Goal: Transaction & Acquisition: Download file/media

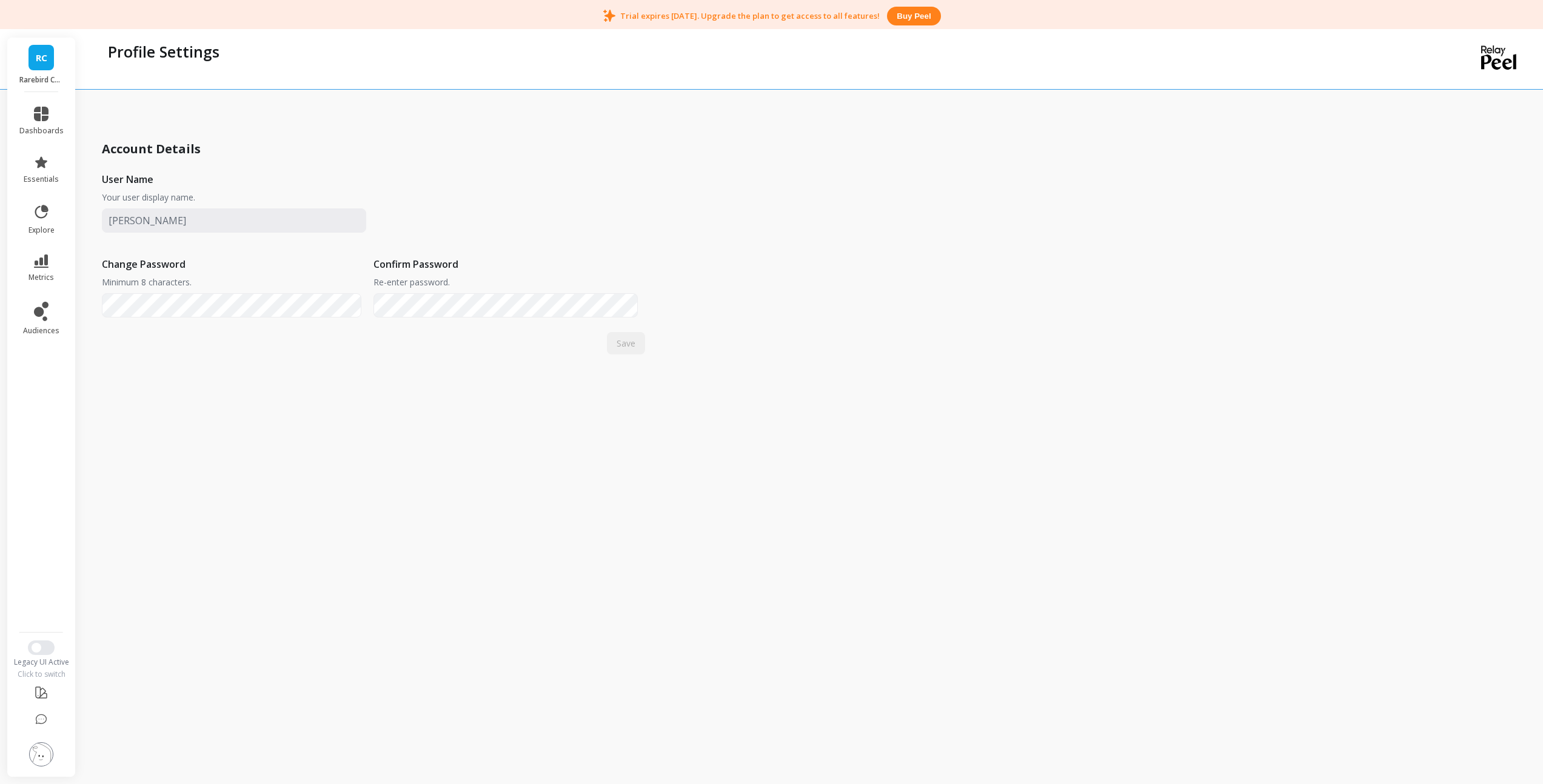
click at [47, 60] on link "RC" at bounding box center [41, 58] width 25 height 25
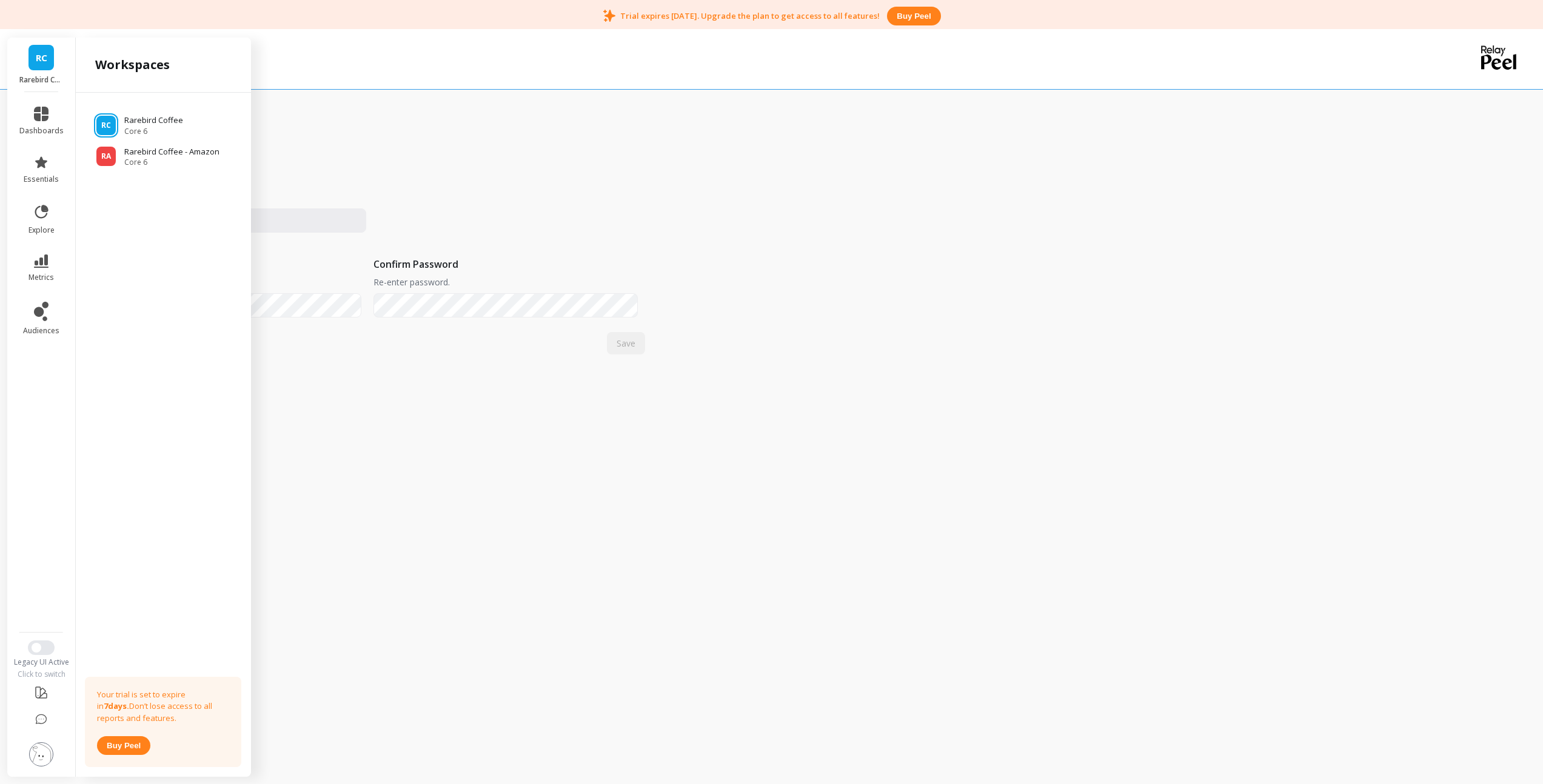
click at [735, 255] on div "Profile Settings Account Details User Name Your user display name. Change Passw…" at bounding box center [813, 423] width 1460 height 784
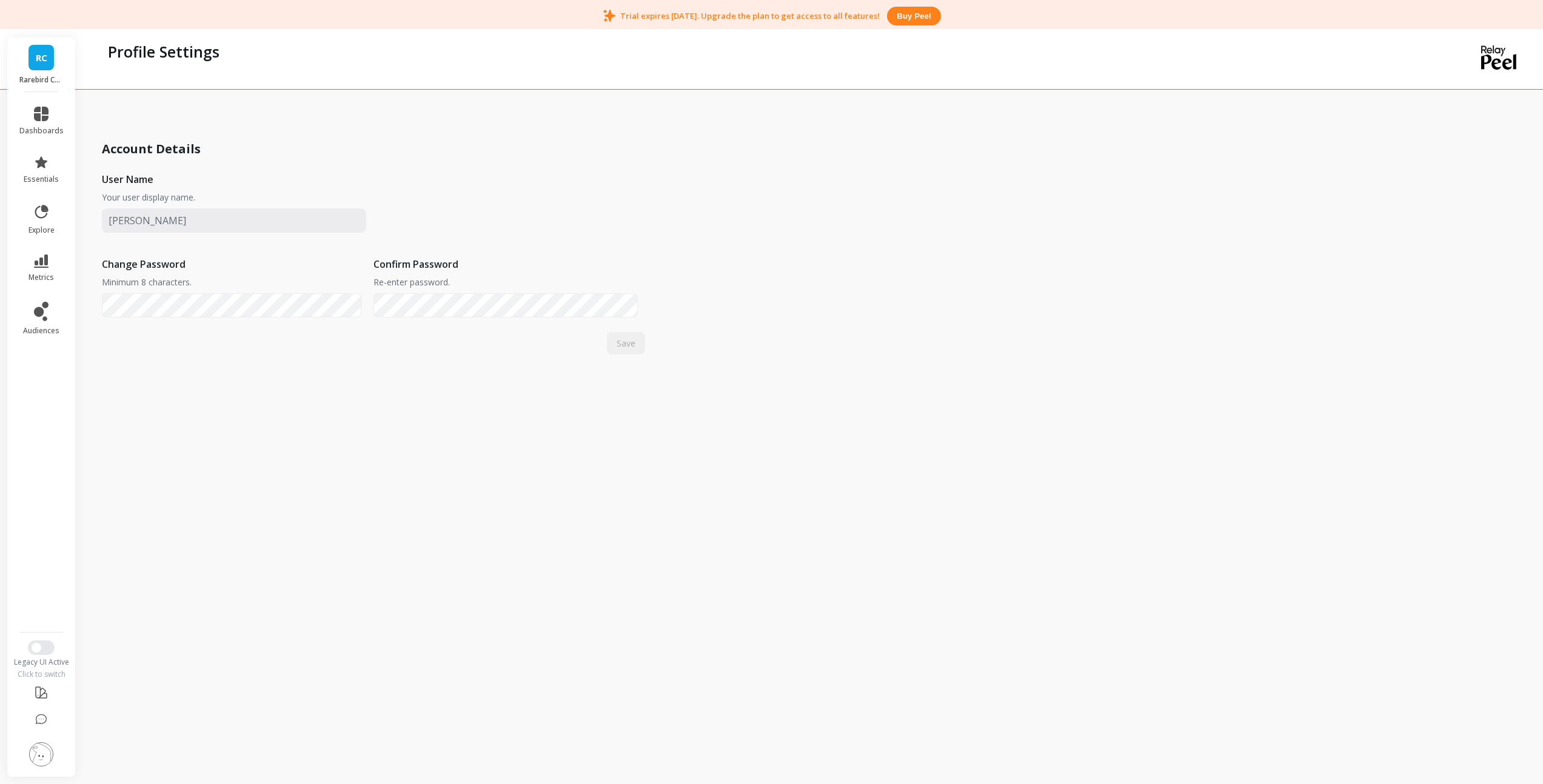
click at [43, 755] on img at bounding box center [41, 754] width 24 height 24
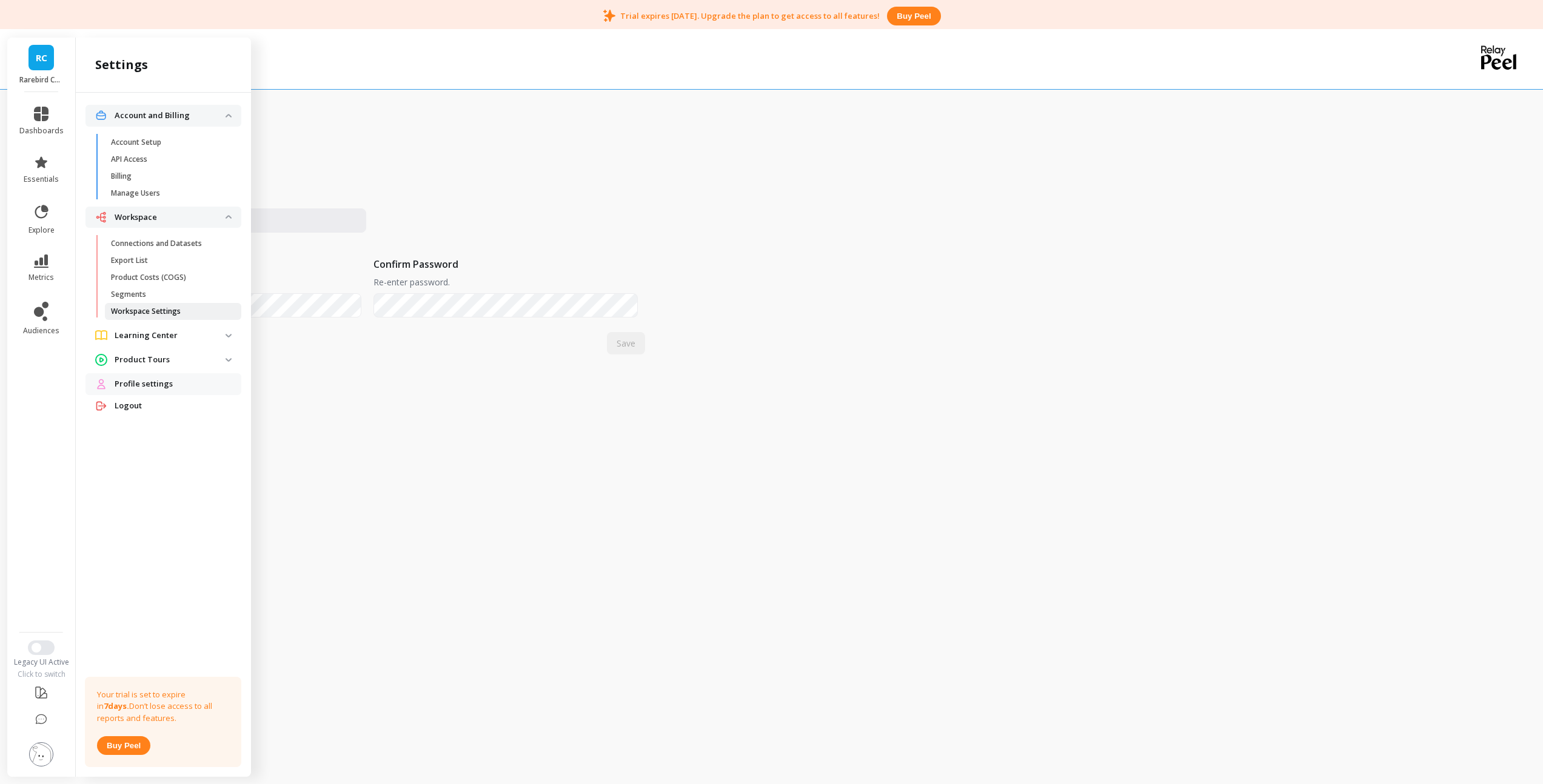
click at [140, 313] on p "Workspace Settings" at bounding box center [146, 311] width 70 height 10
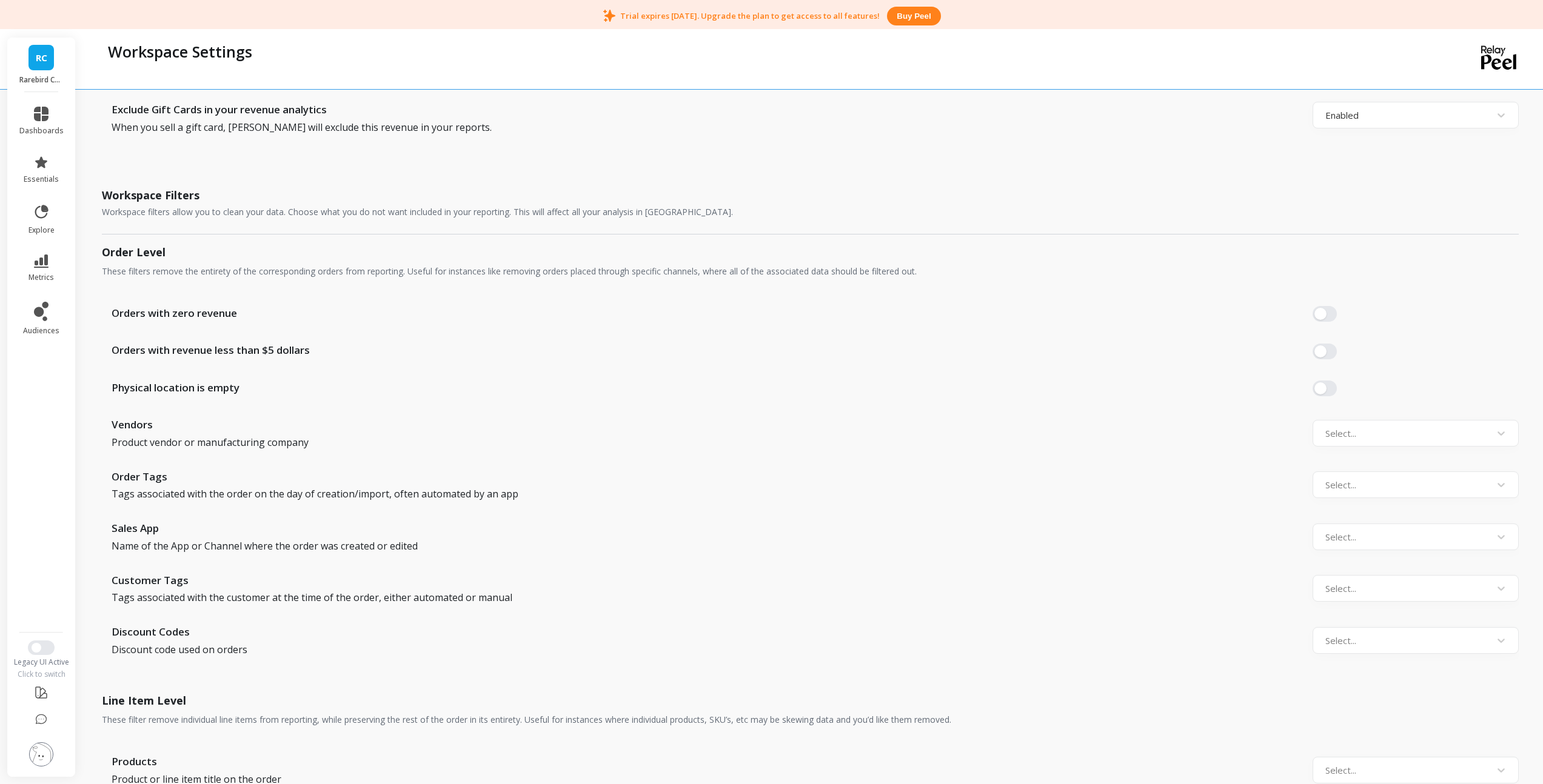
scroll to position [760, 0]
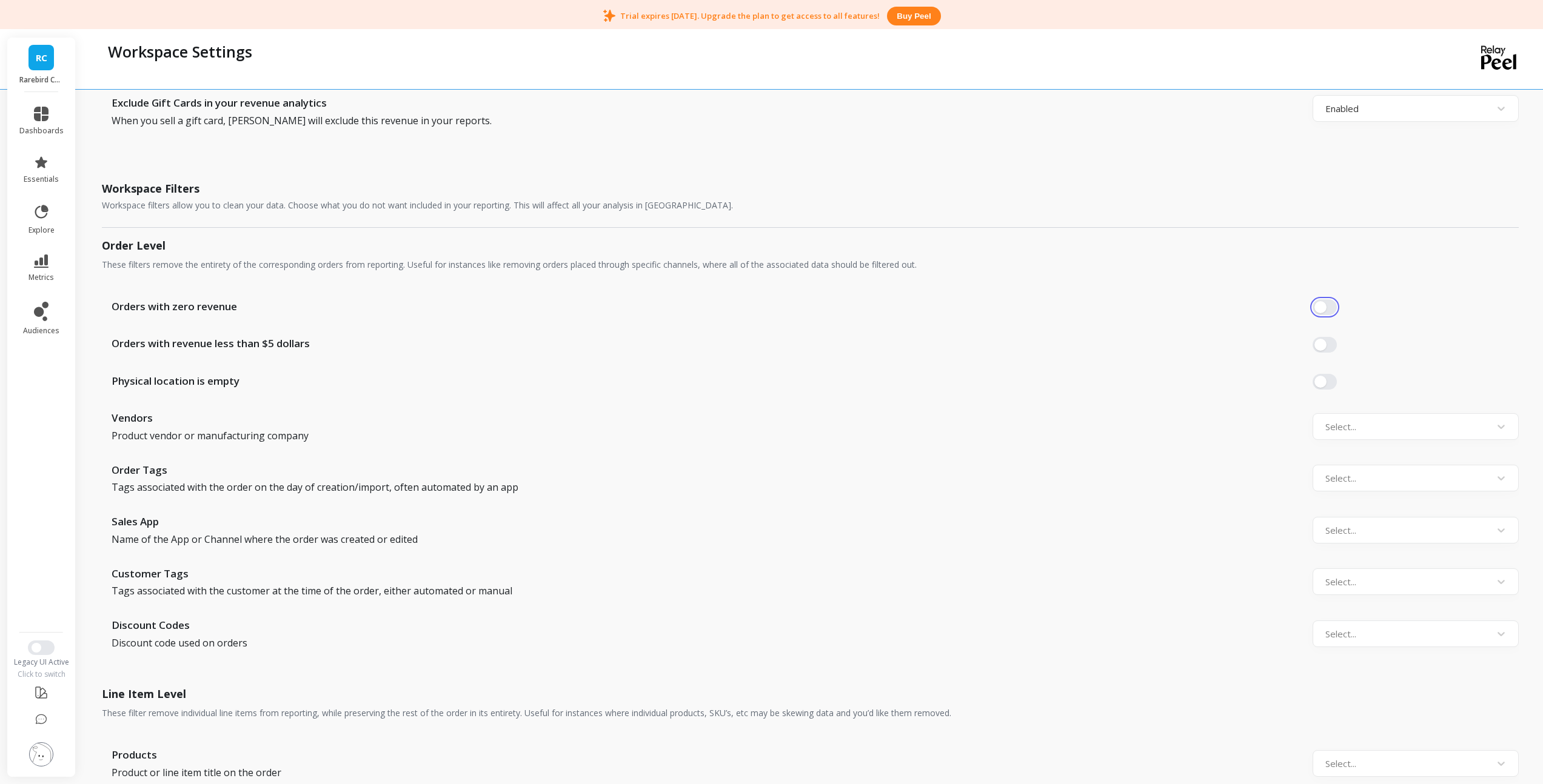
click at [1325, 310] on button "button" at bounding box center [1325, 307] width 24 height 16
click at [1347, 482] on div at bounding box center [1405, 479] width 159 height 17
type input "F"
type input "Free"
click at [1363, 514] on div "FREE" at bounding box center [1415, 511] width 206 height 24
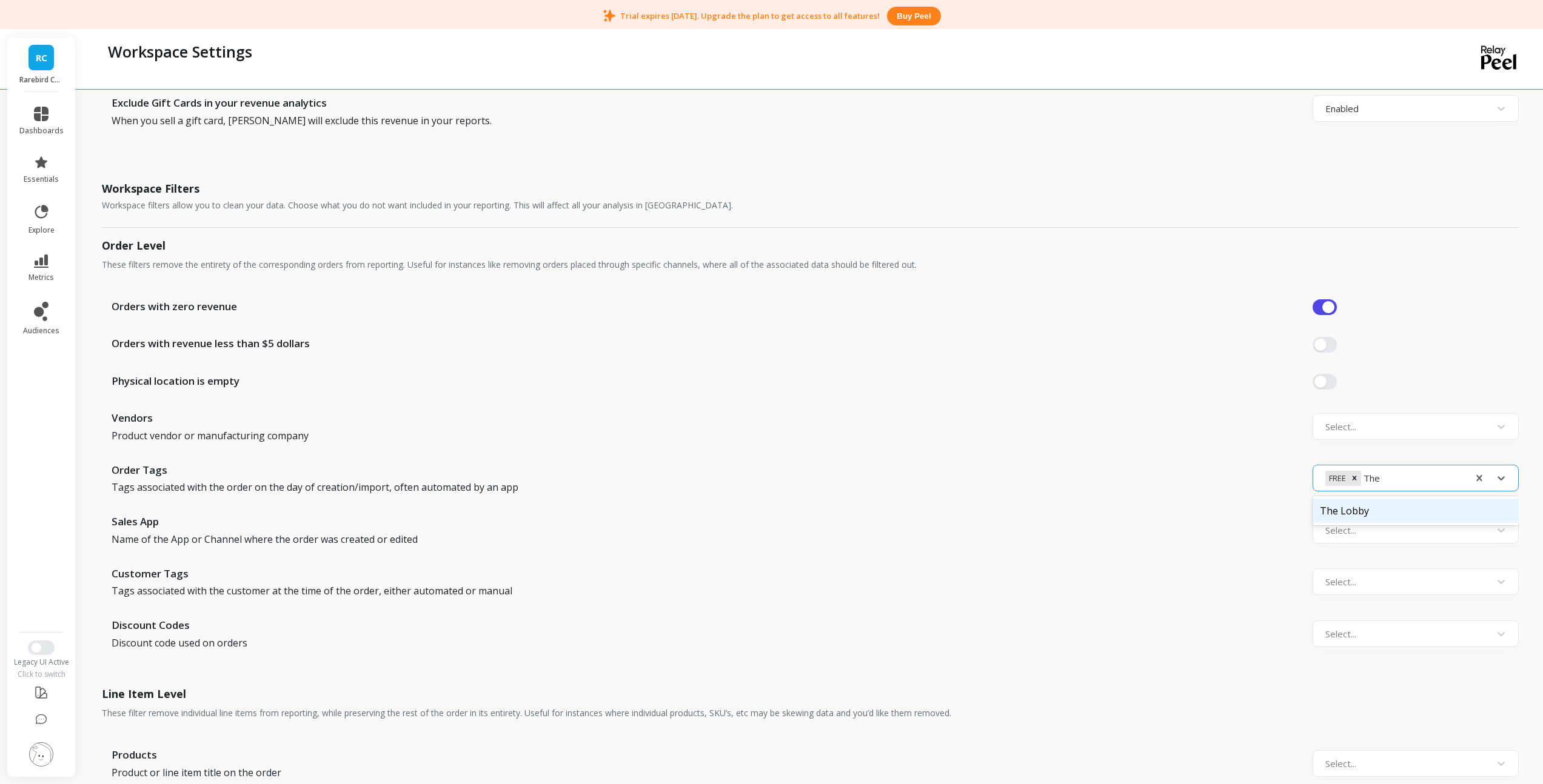
type input "The L"
click at [1391, 508] on div "The Lobby" at bounding box center [1415, 511] width 206 height 24
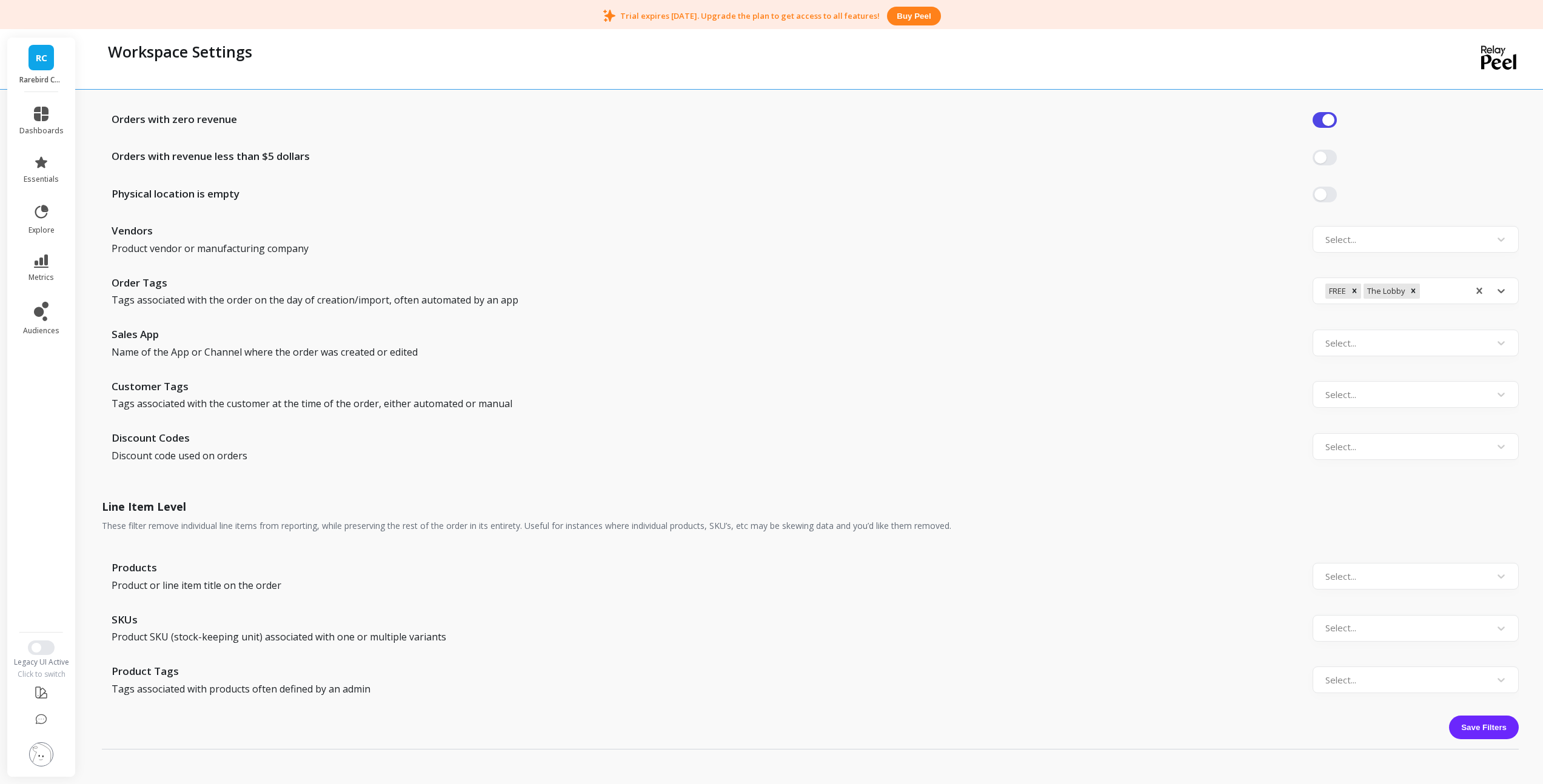
scroll to position [1054, 0]
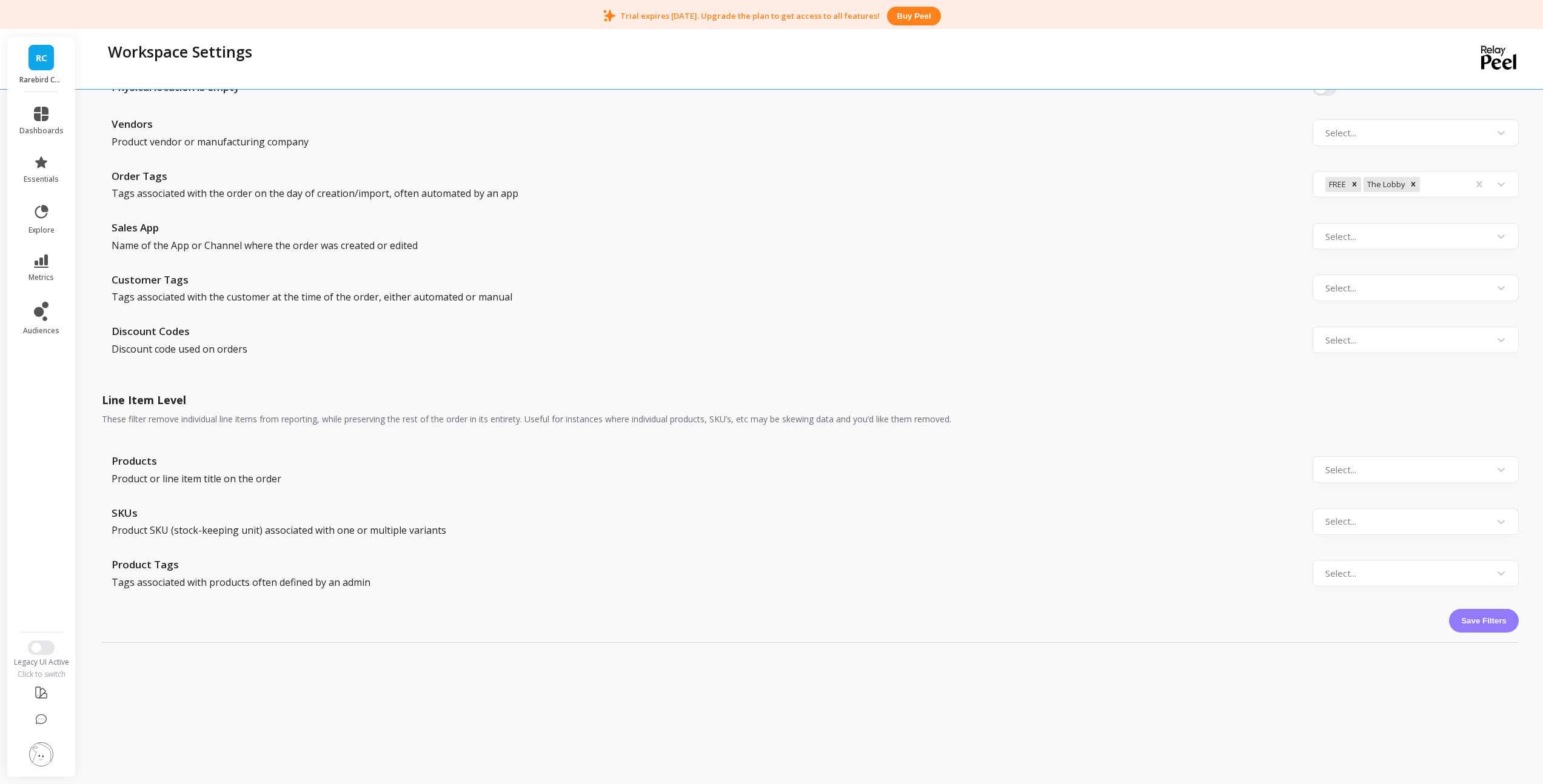
click at [1480, 623] on button "Save Filters" at bounding box center [1484, 620] width 70 height 23
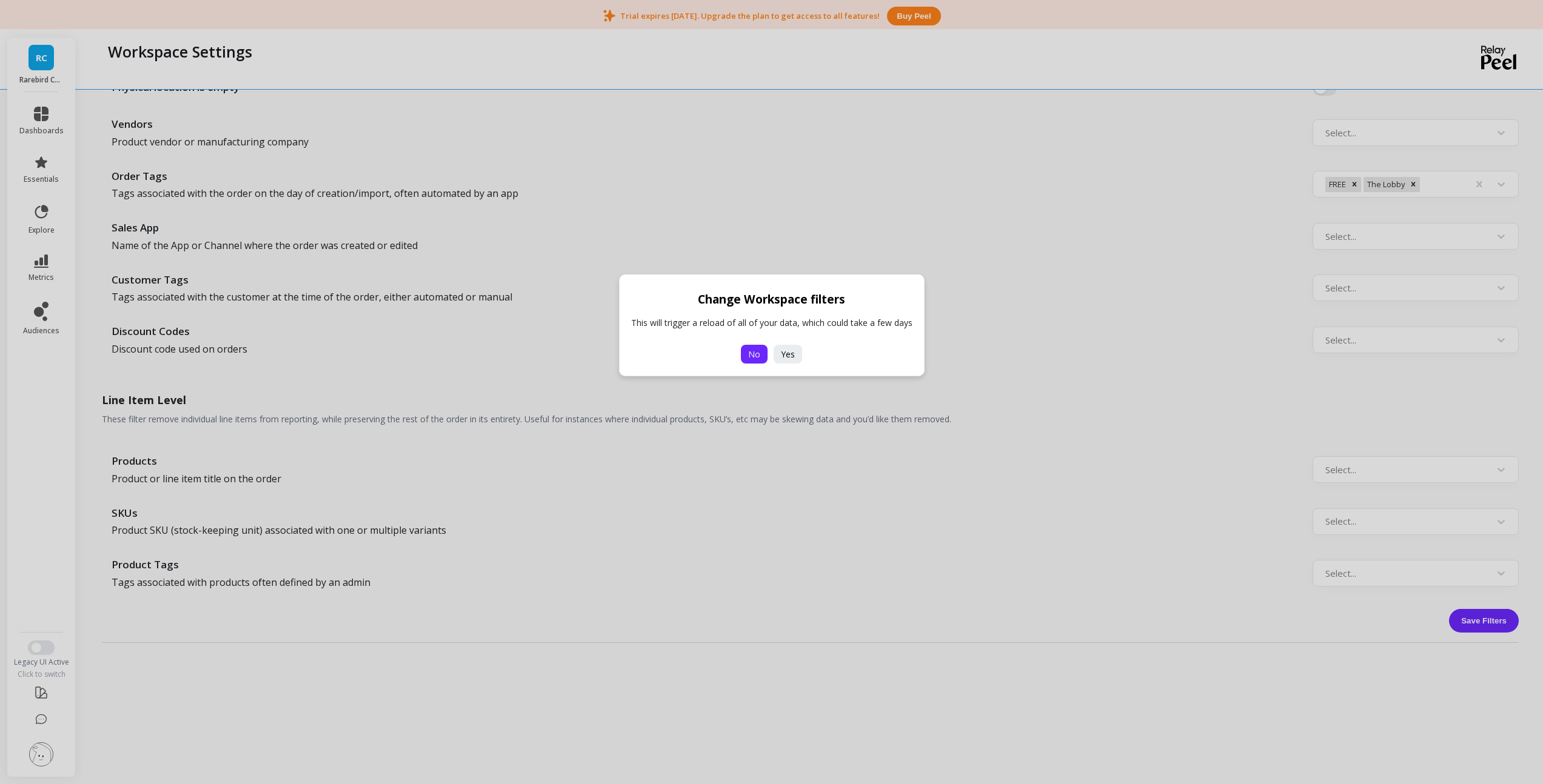
click at [759, 355] on span "No" at bounding box center [754, 354] width 12 height 11
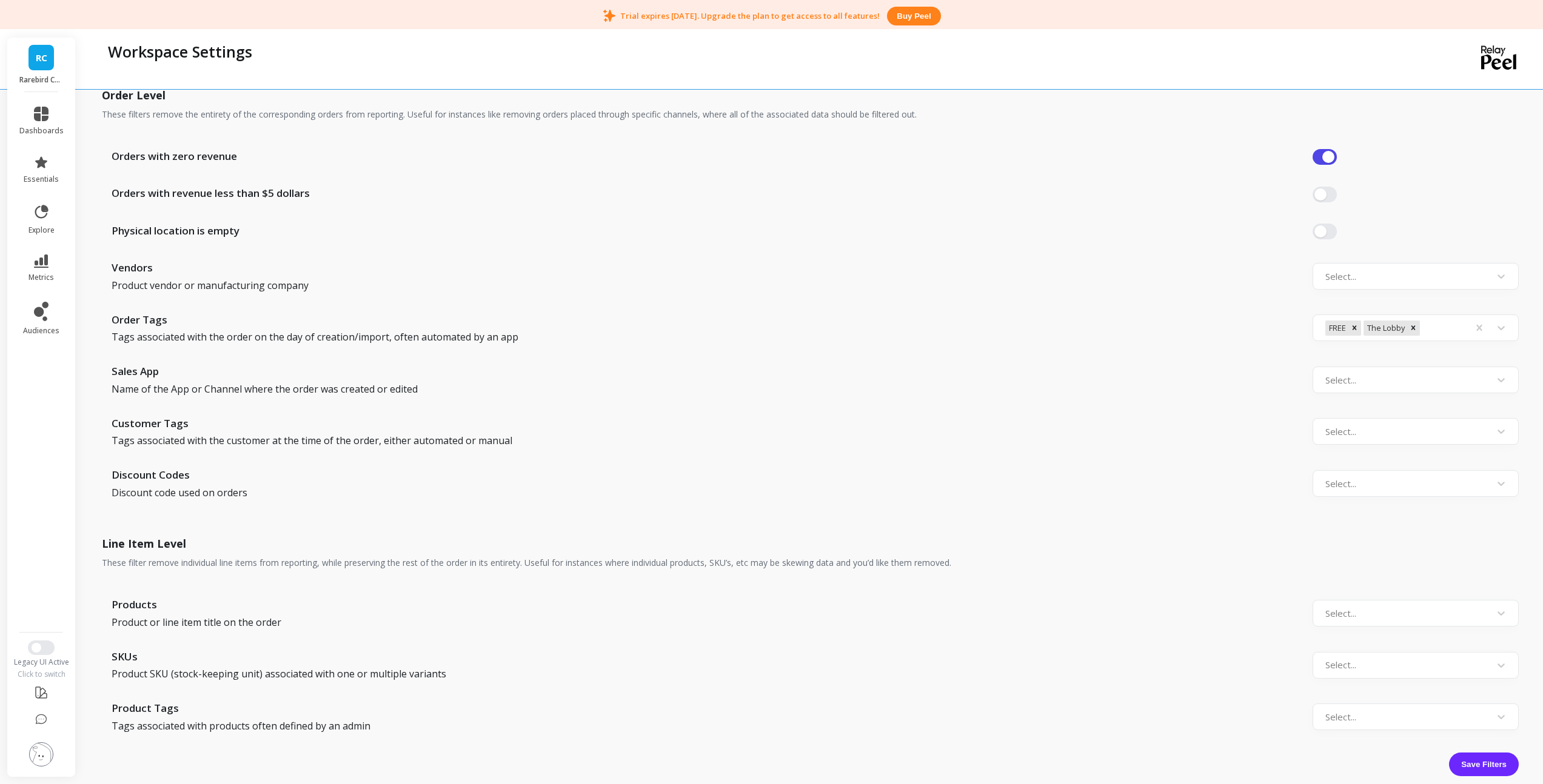
scroll to position [904, 0]
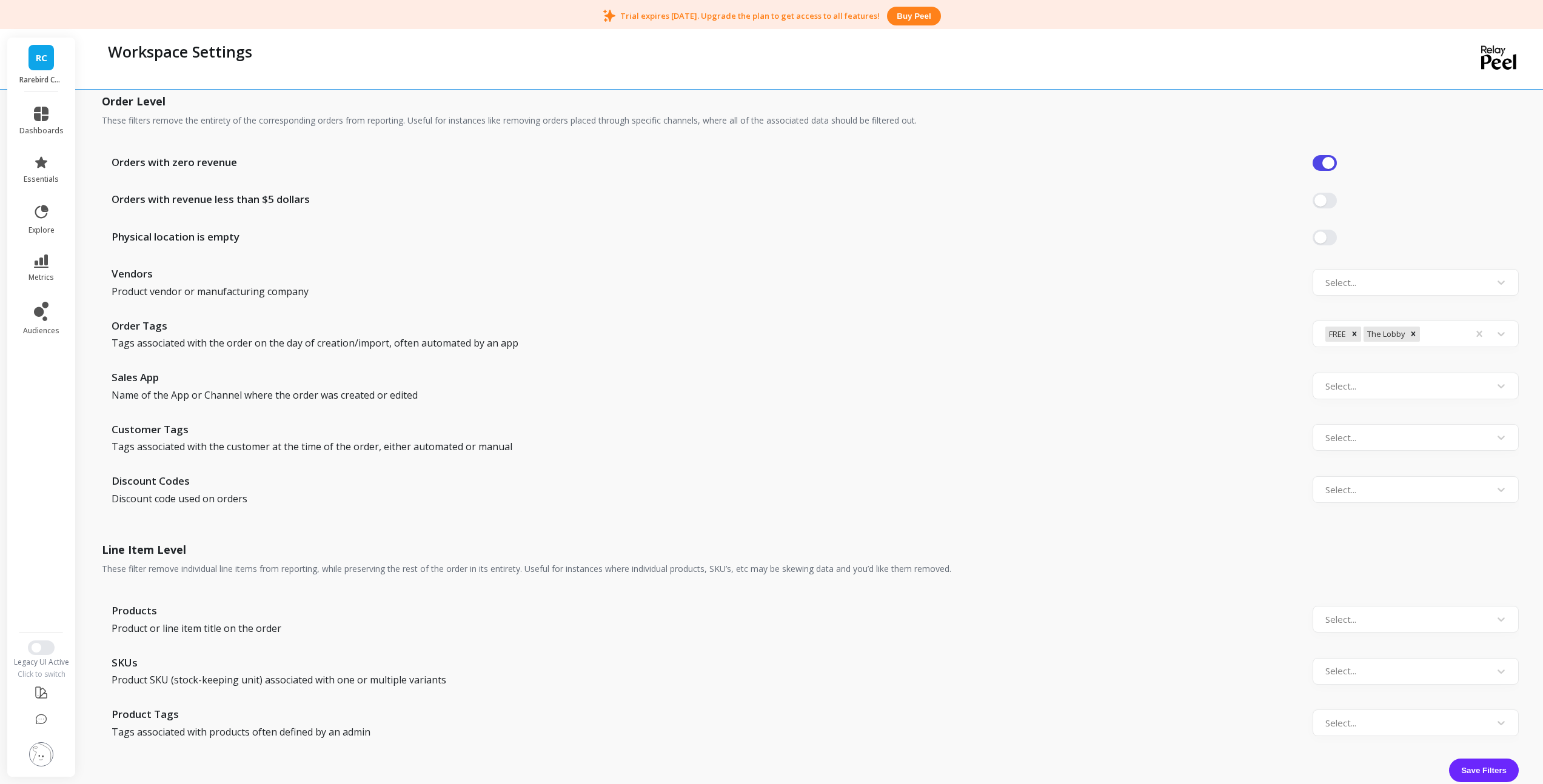
click at [48, 61] on link "RC" at bounding box center [41, 58] width 25 height 25
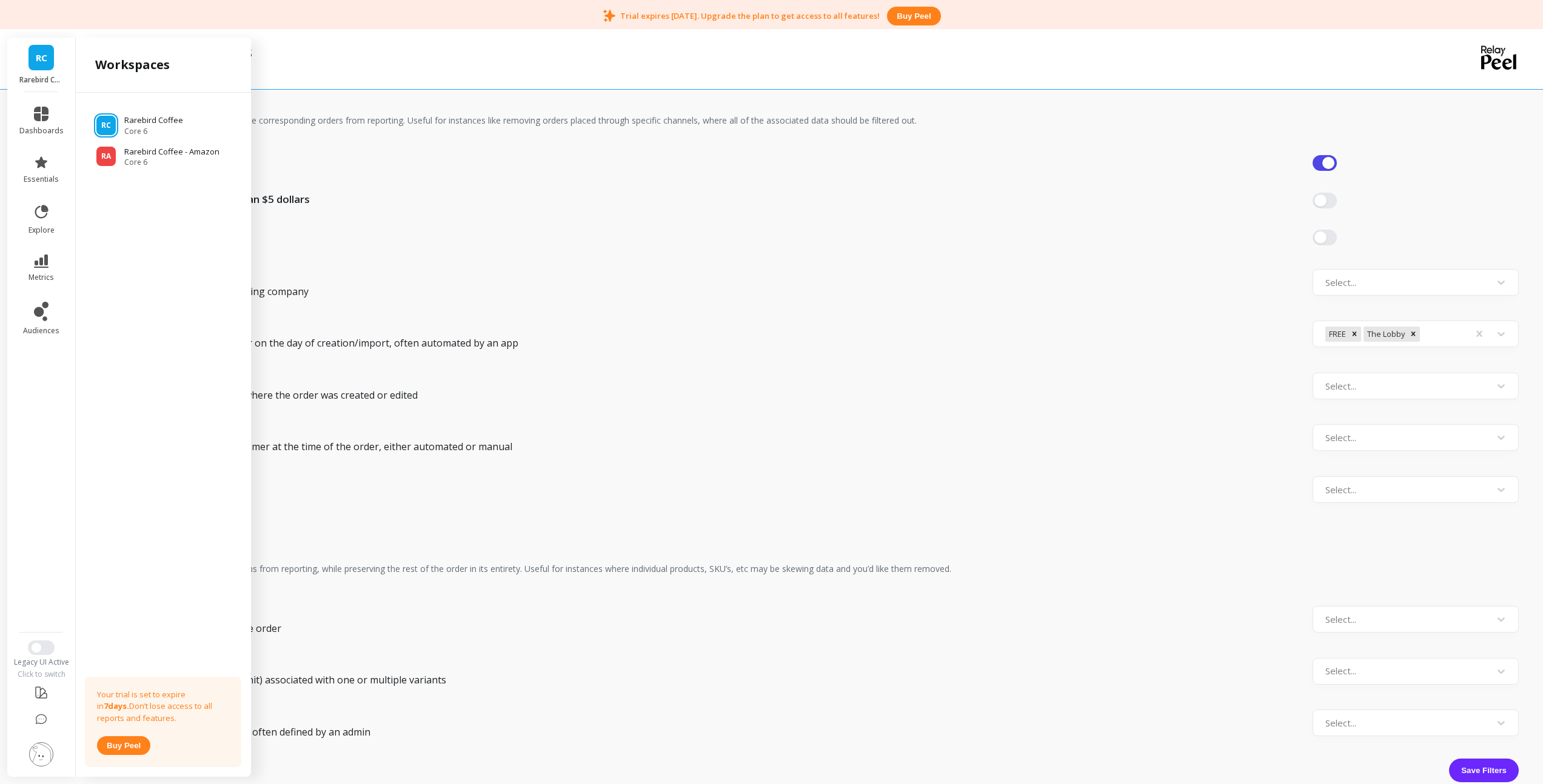
click at [1132, 263] on div "Orders with zero revenue Orders with revenue less than $5 dollars Physical loca…" at bounding box center [810, 330] width 1417 height 390
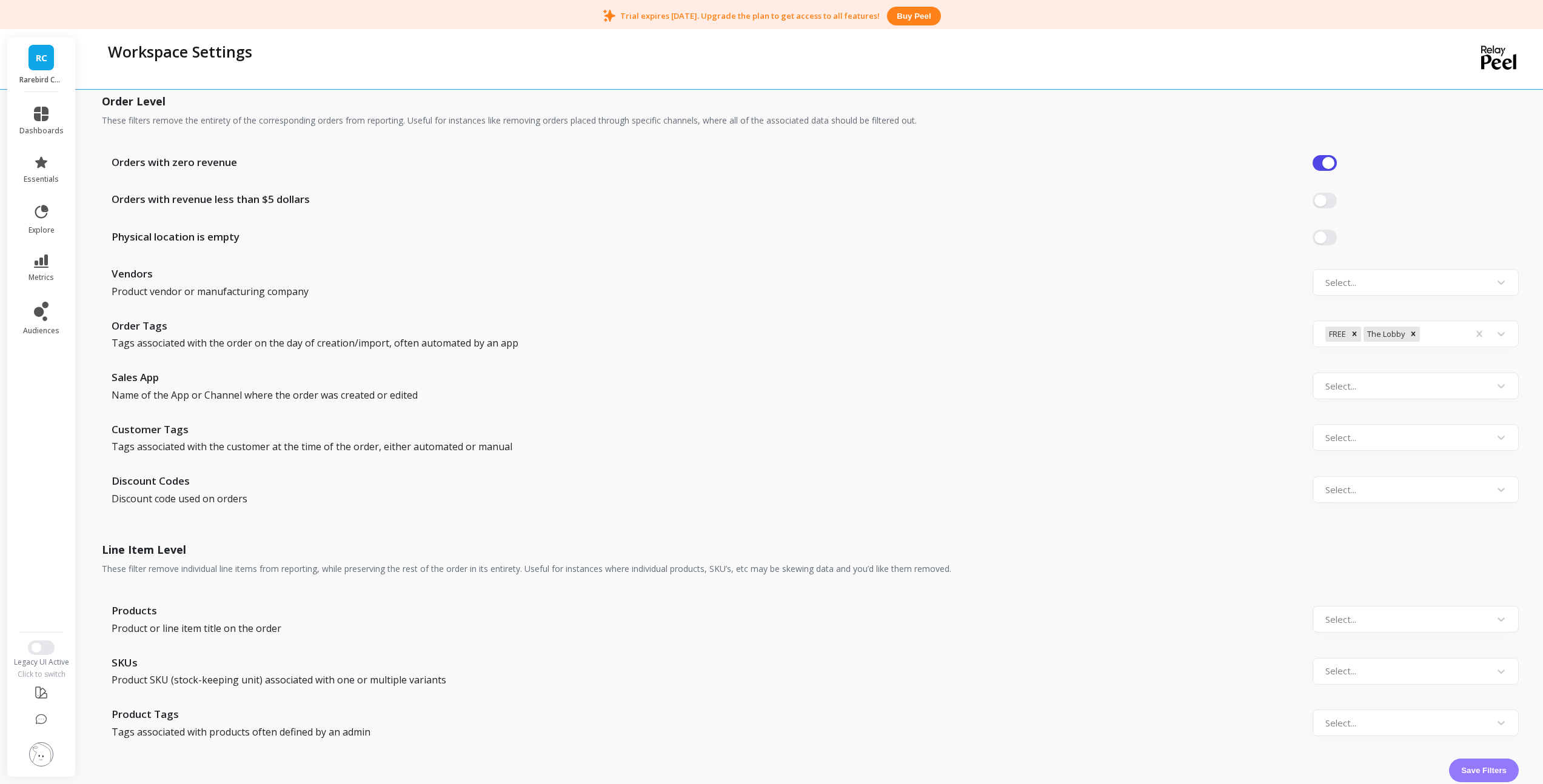
click at [1474, 776] on button "Save Filters" at bounding box center [1484, 770] width 70 height 23
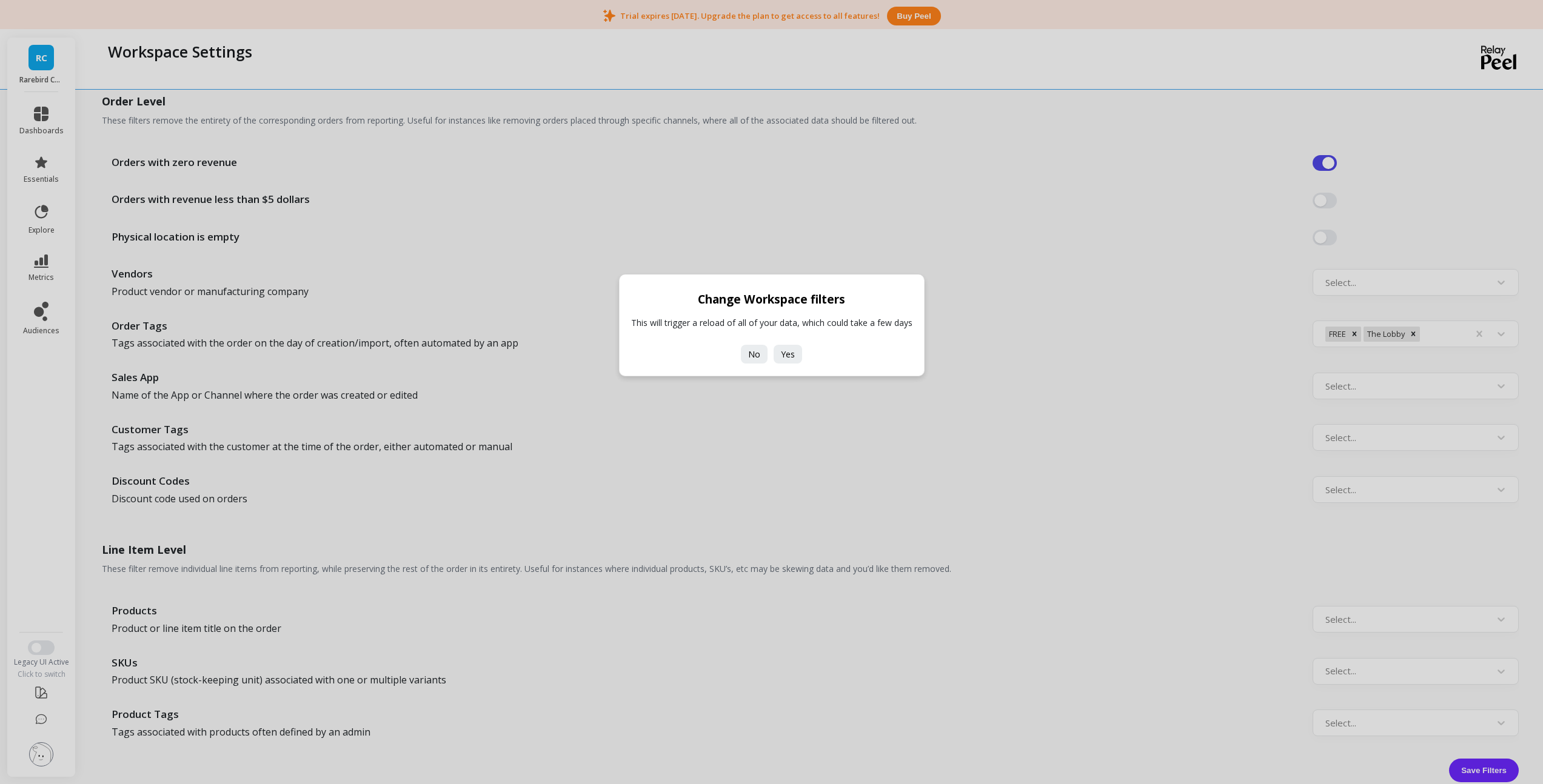
click at [782, 357] on span "Yes" at bounding box center [788, 354] width 14 height 11
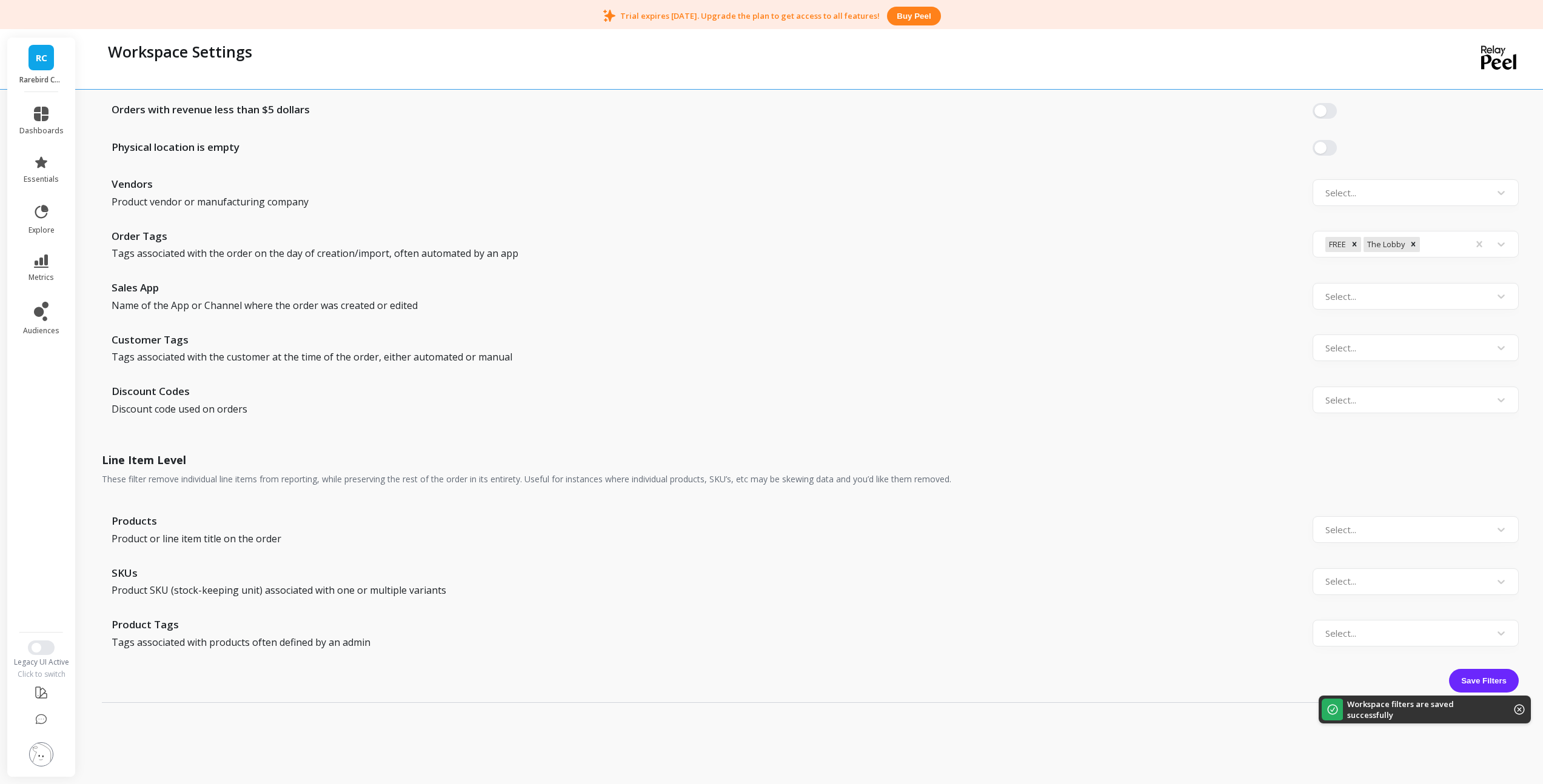
scroll to position [1054, 0]
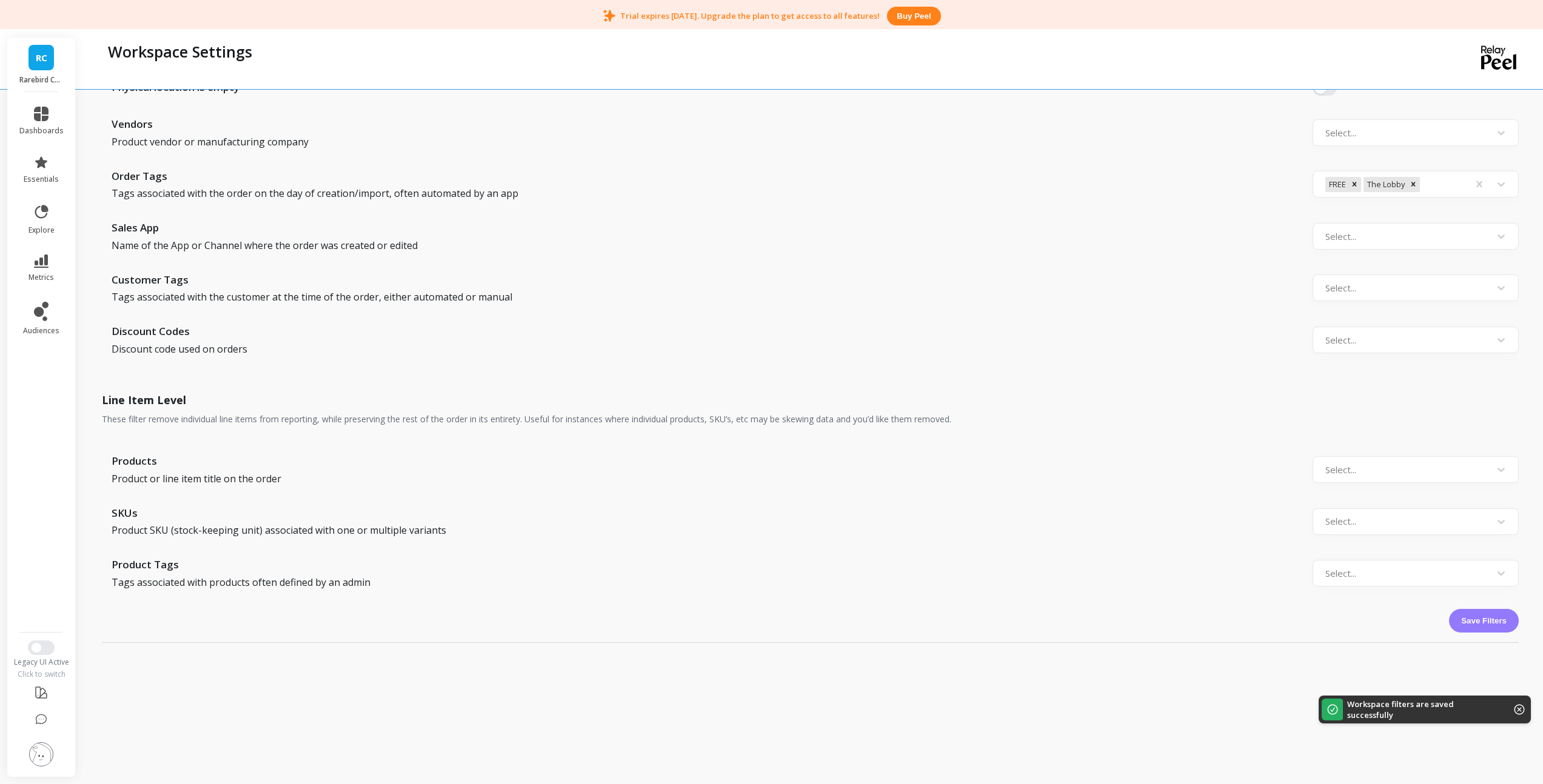
click at [1497, 614] on button "Save Filters" at bounding box center [1484, 620] width 70 height 23
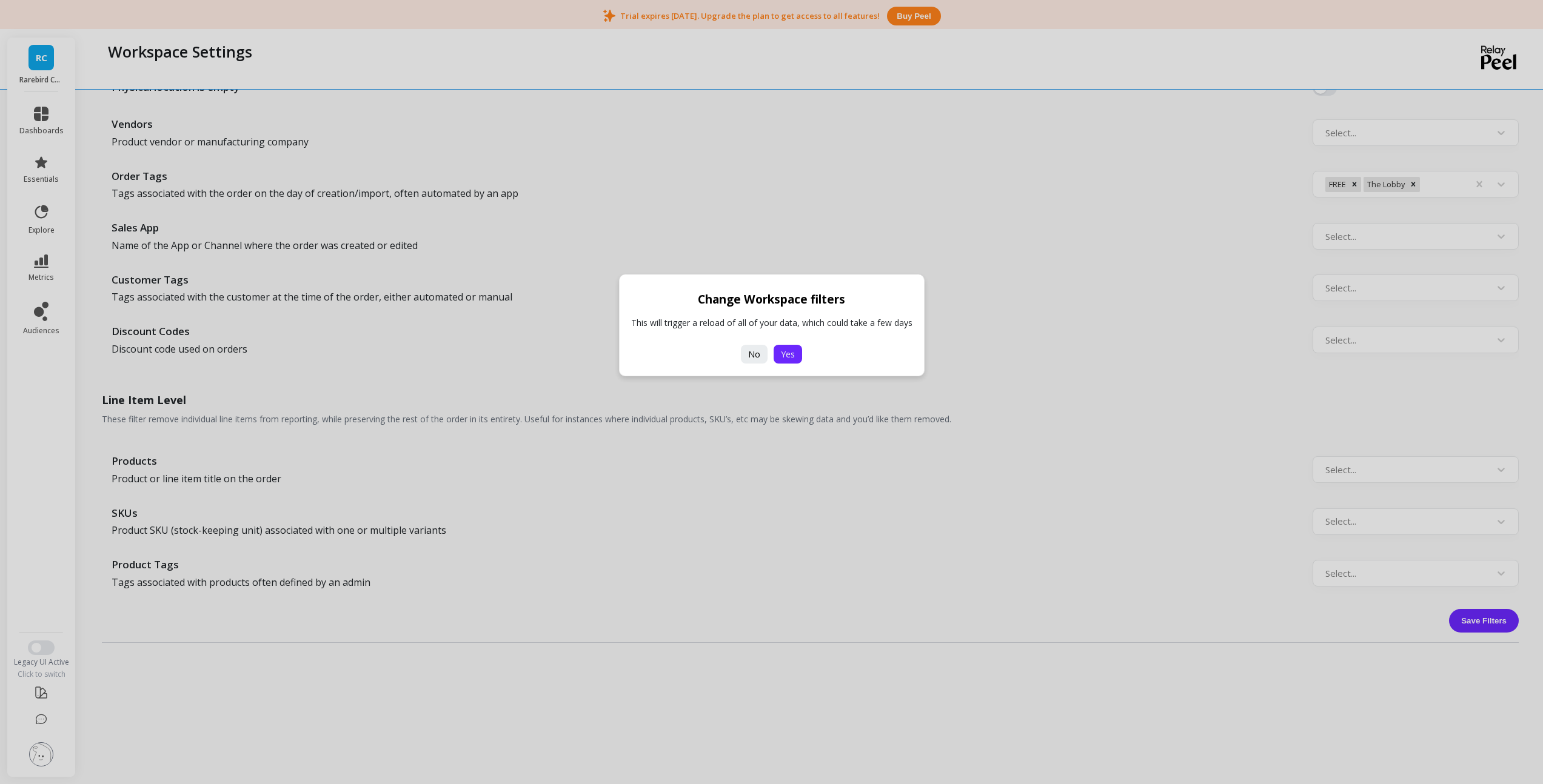
click at [781, 354] on span "Yes" at bounding box center [788, 354] width 14 height 11
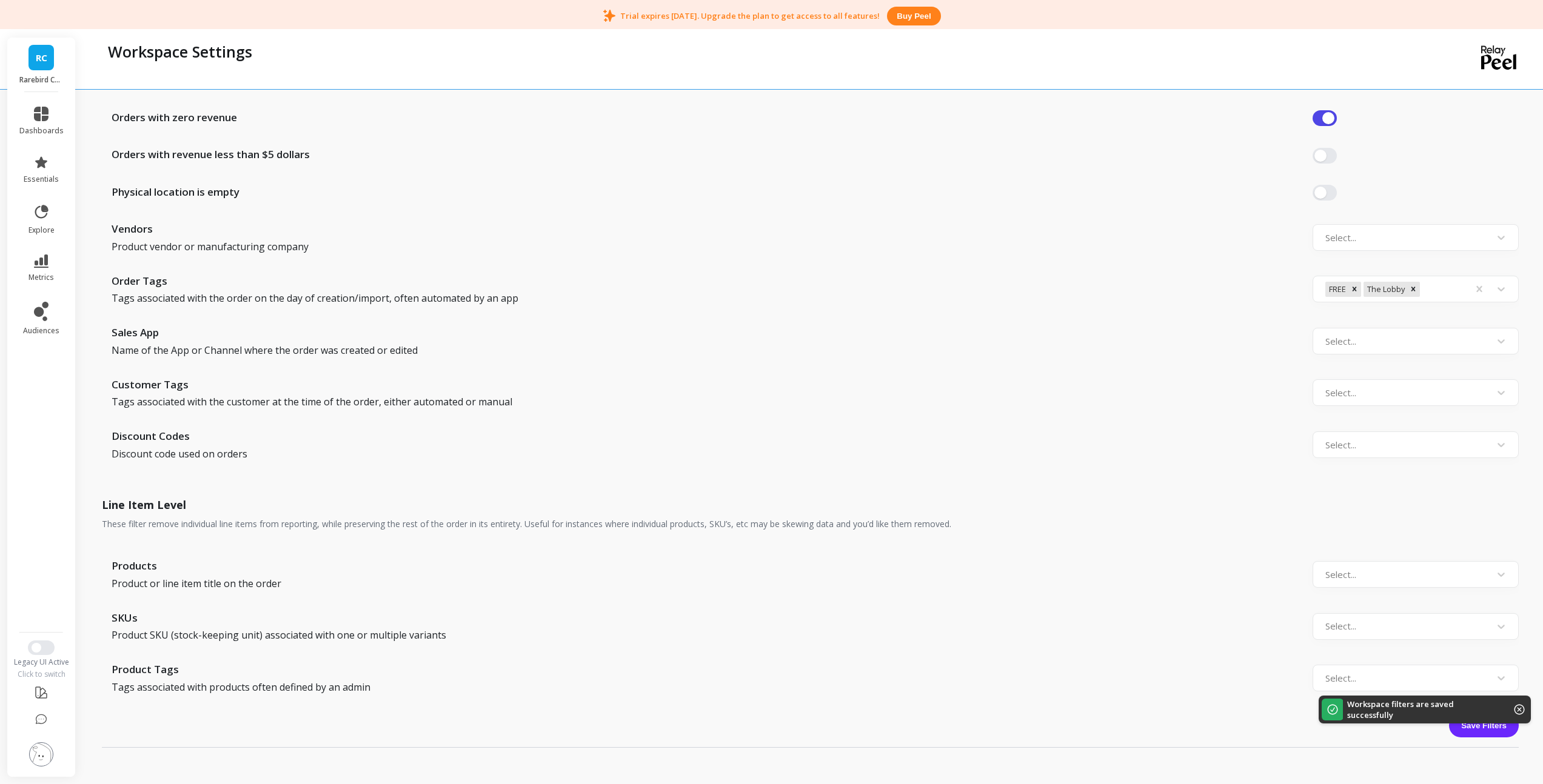
scroll to position [807, 0]
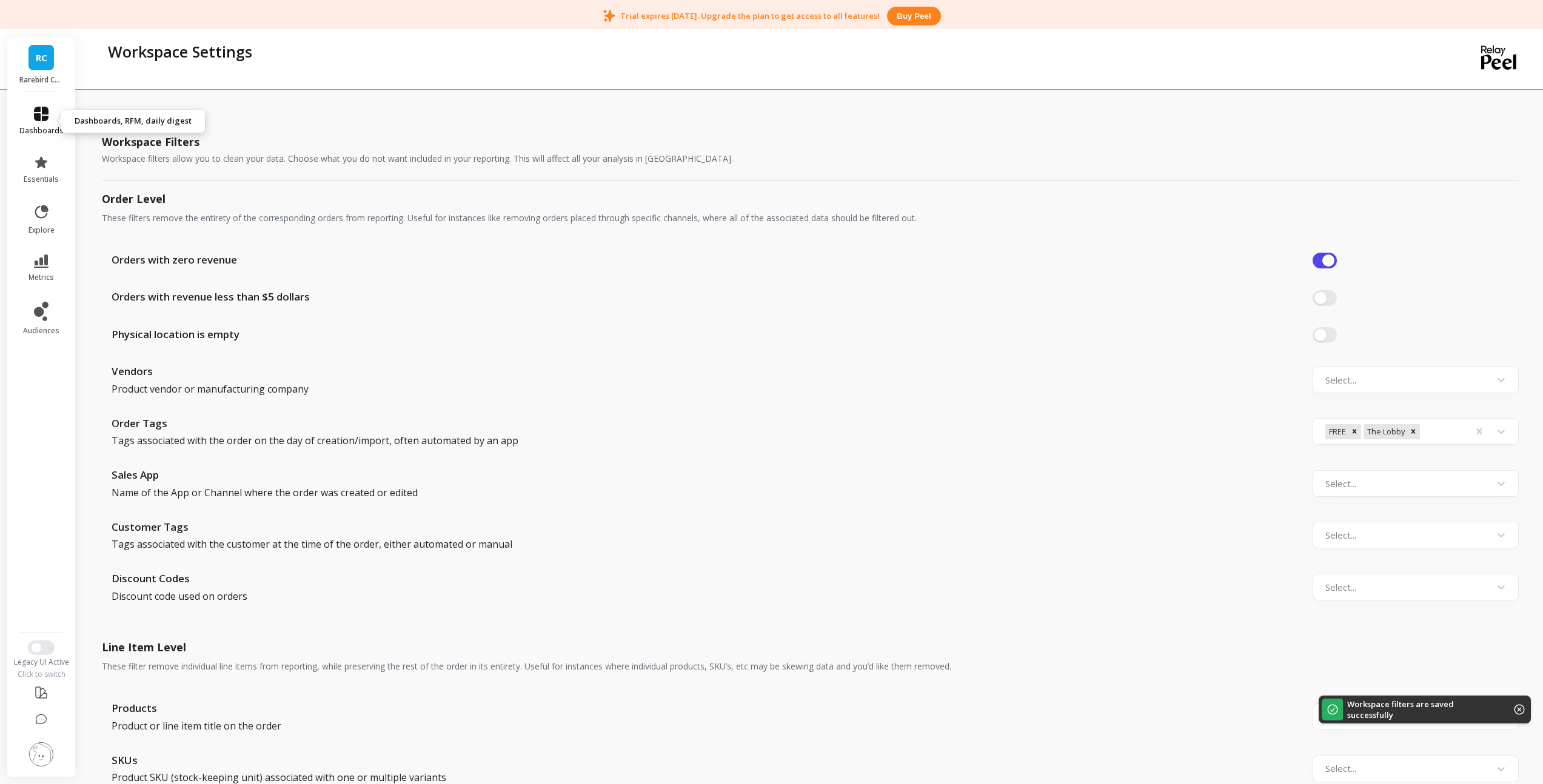
click at [43, 121] on link "dashboards" at bounding box center [42, 121] width 44 height 29
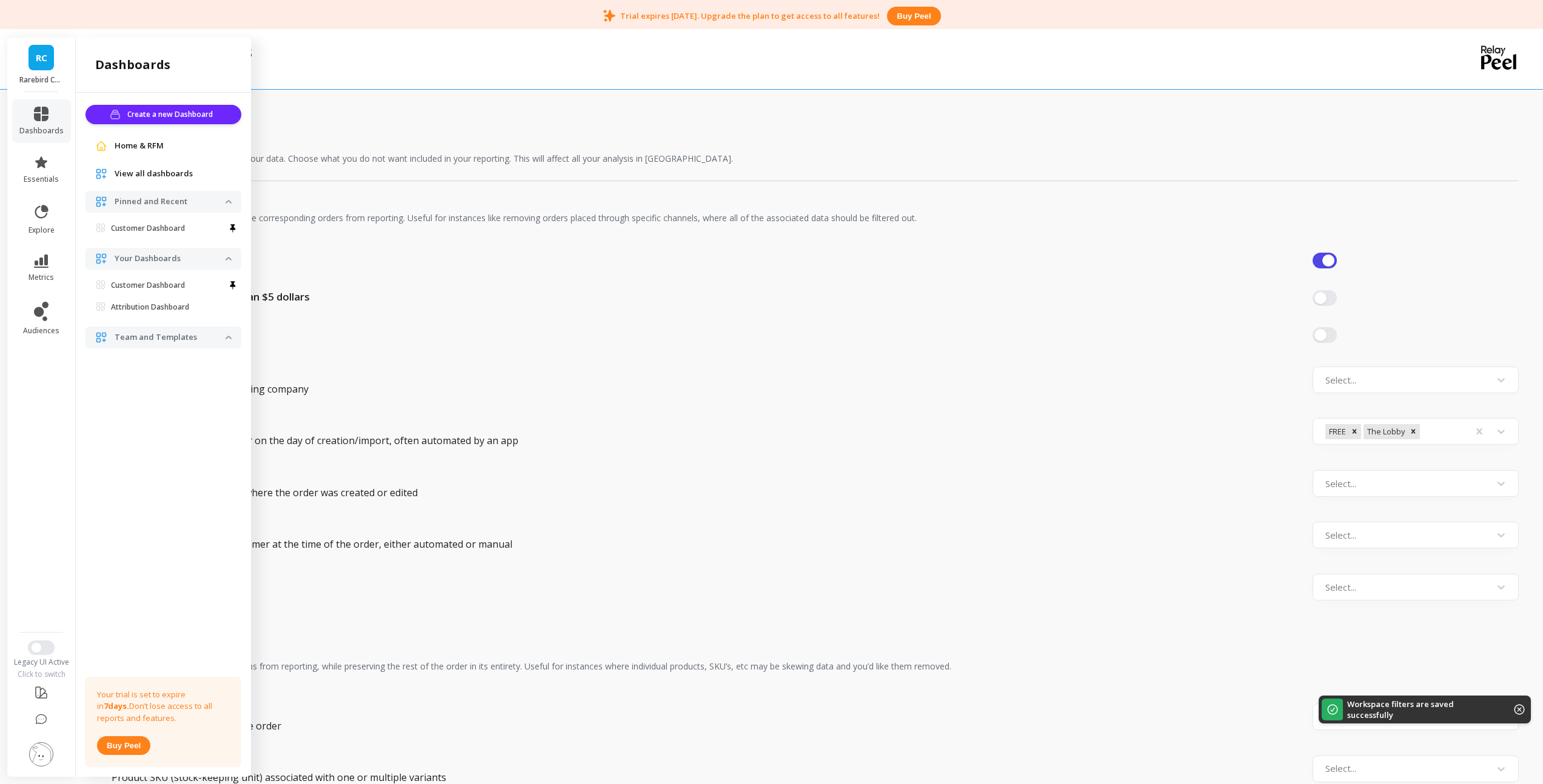
click at [45, 67] on link "RC" at bounding box center [41, 58] width 25 height 25
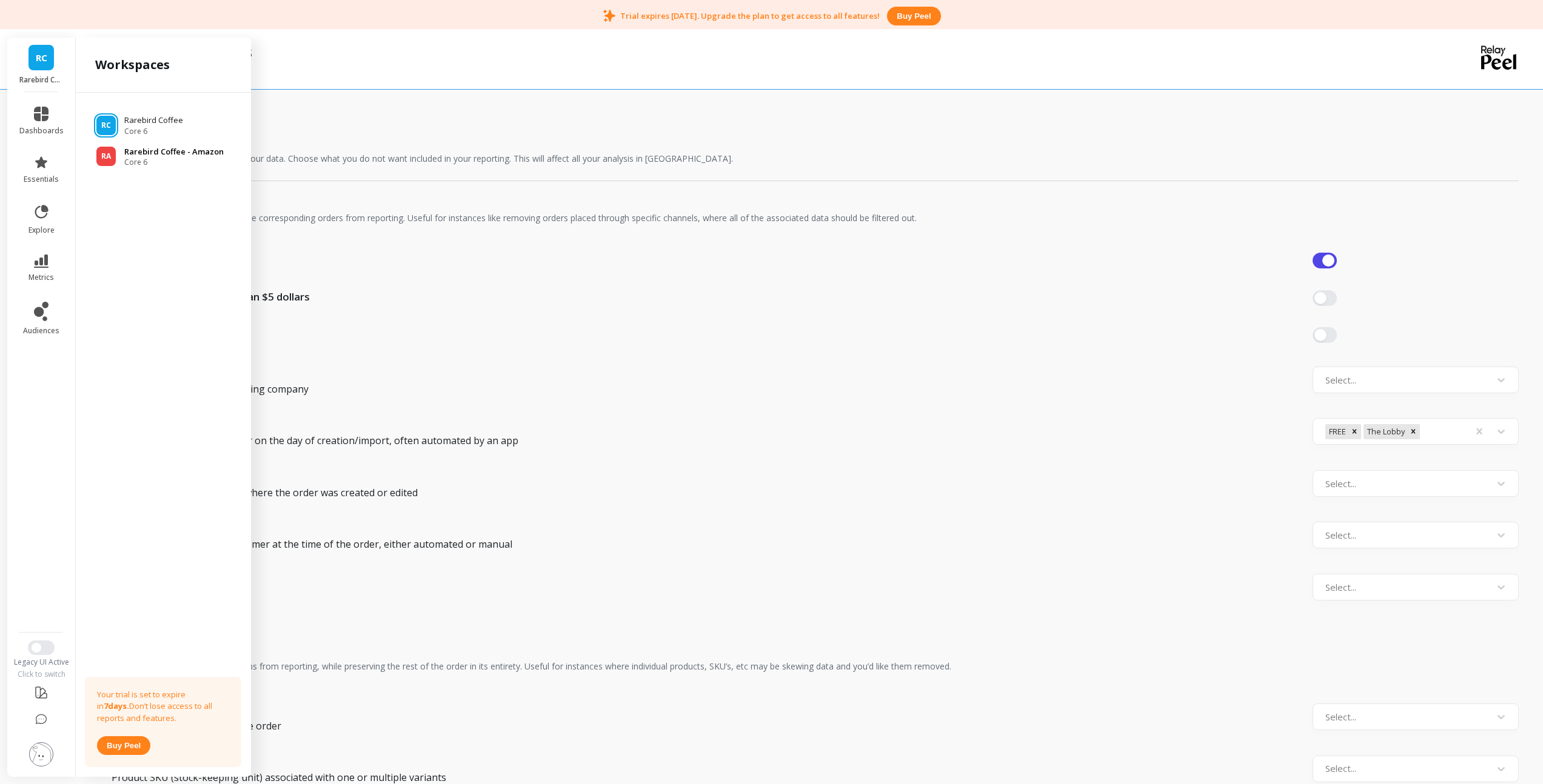
click at [132, 150] on p "Rarebird Coffee - Amazon" at bounding box center [174, 152] width 100 height 12
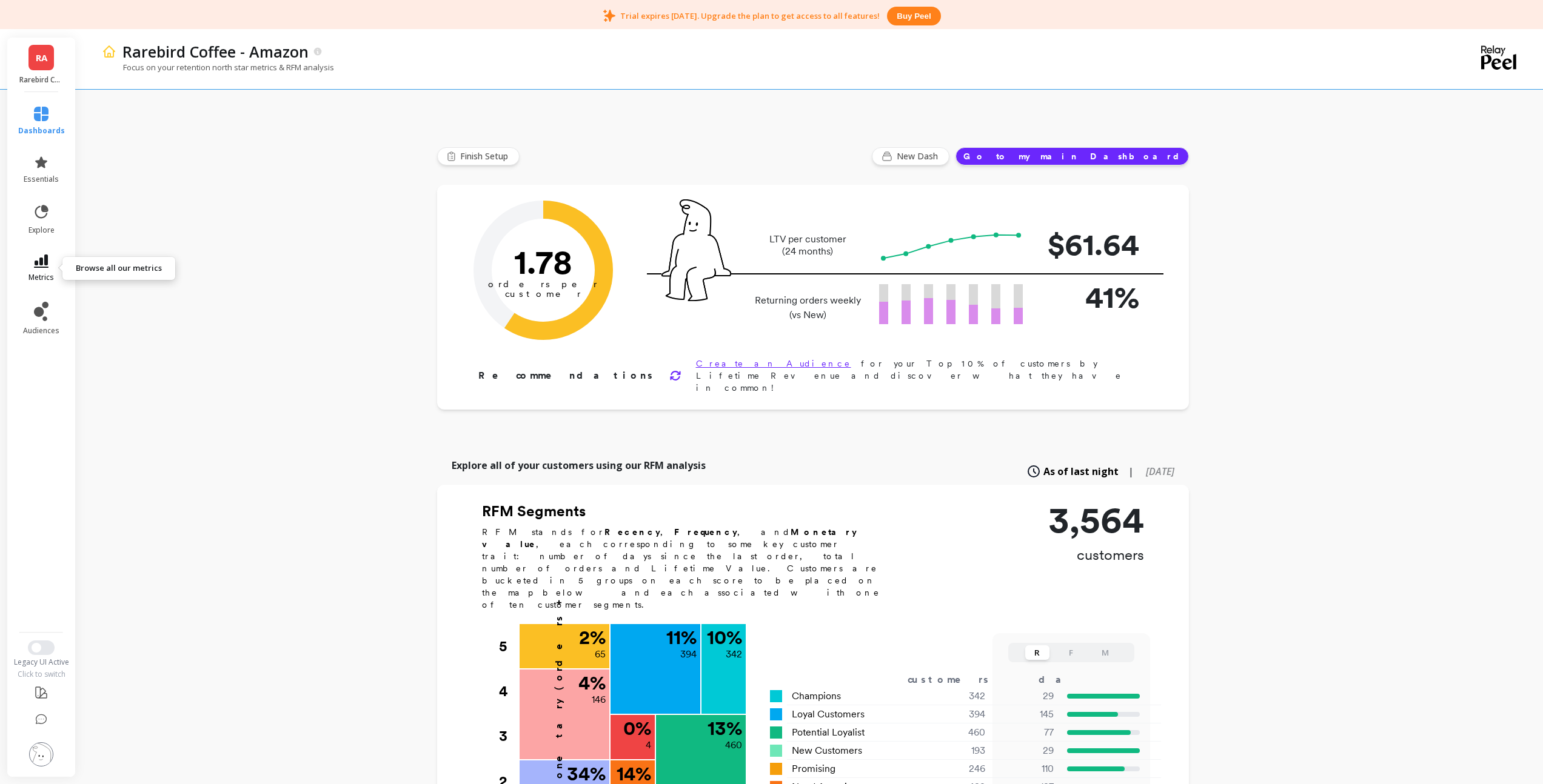
click at [43, 256] on icon at bounding box center [41, 261] width 15 height 13
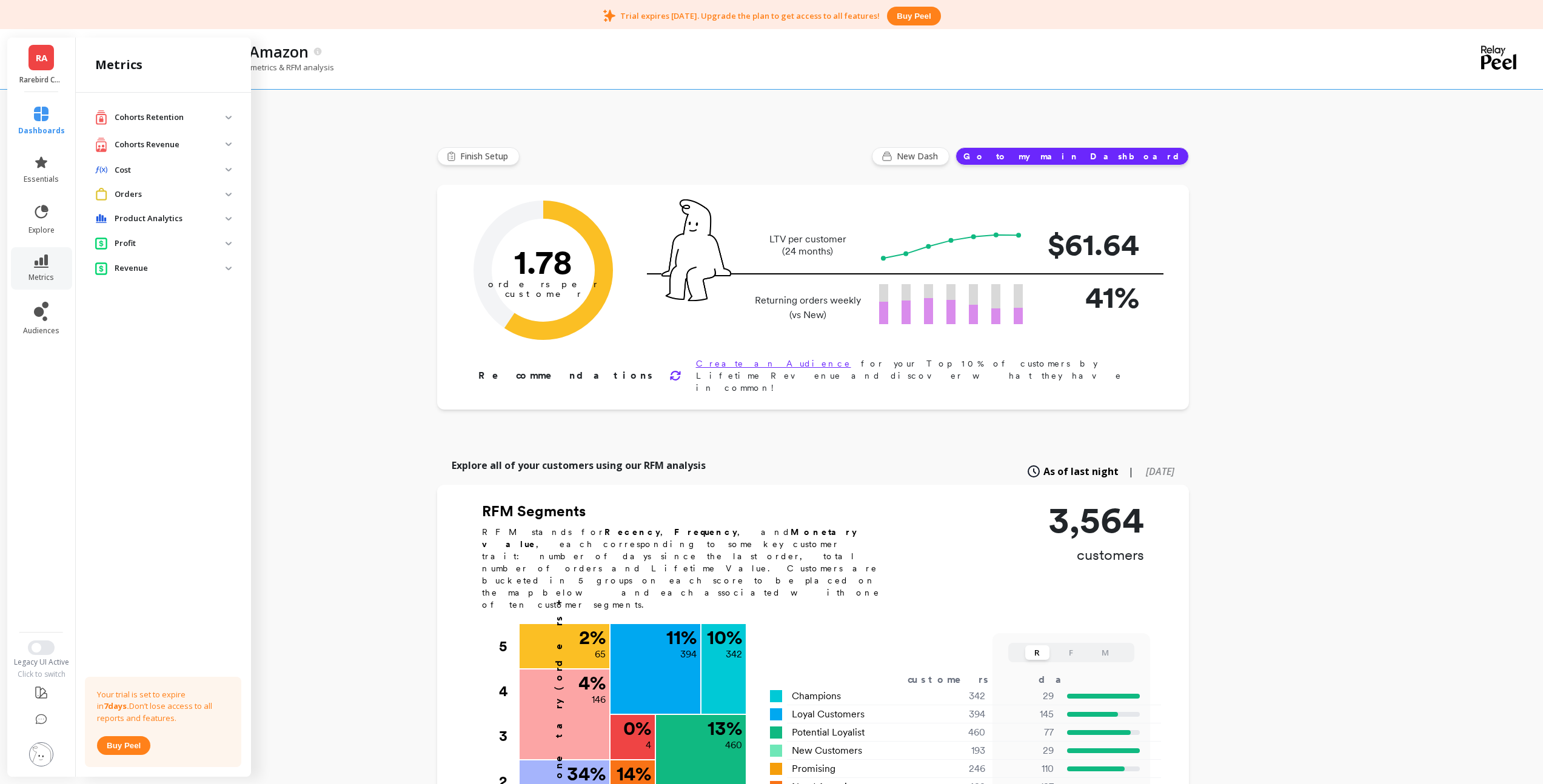
click at [135, 116] on p "Cohorts Retention" at bounding box center [170, 117] width 111 height 12
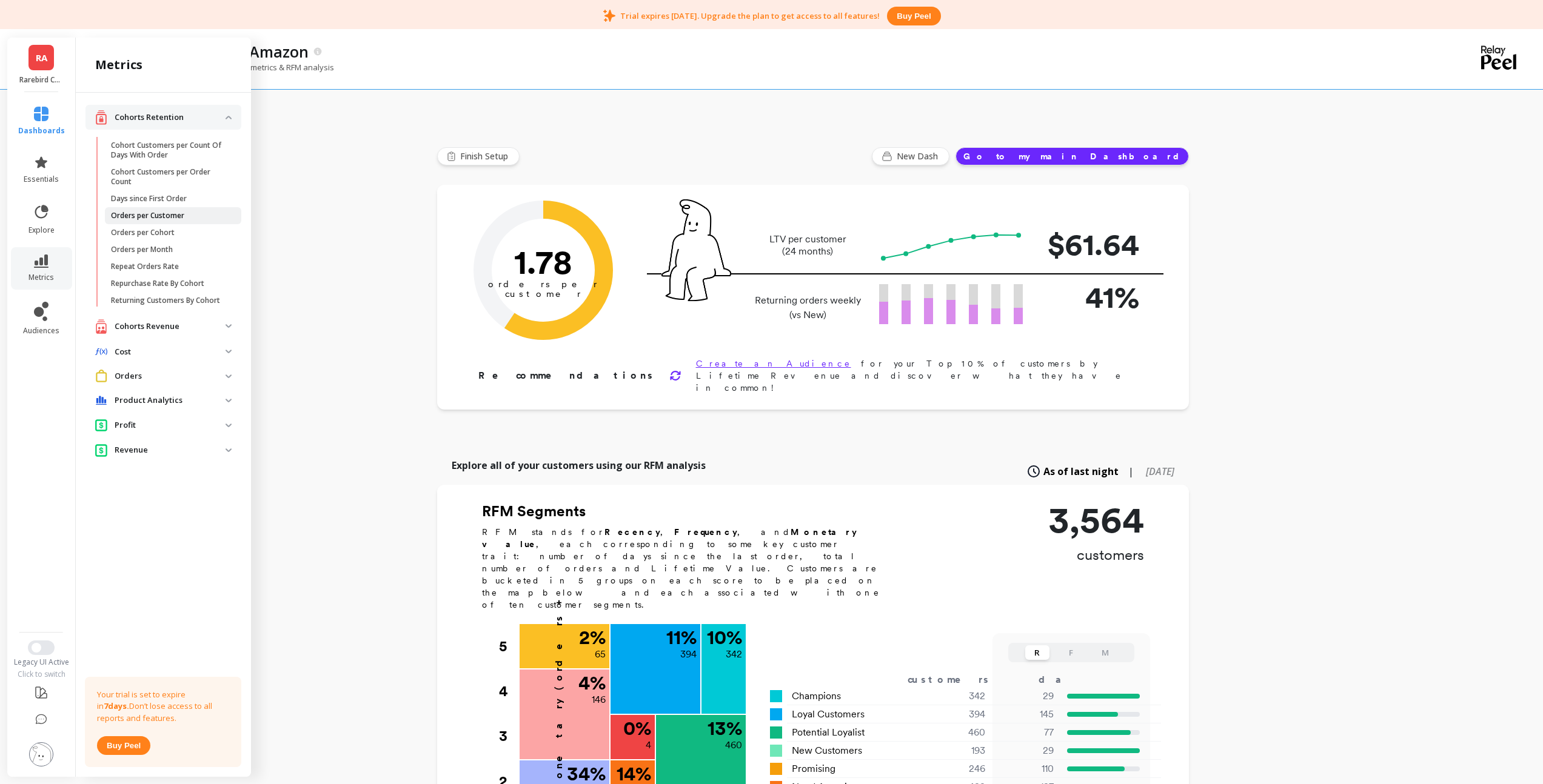
click at [149, 217] on p "Orders per Customer" at bounding box center [148, 215] width 74 height 10
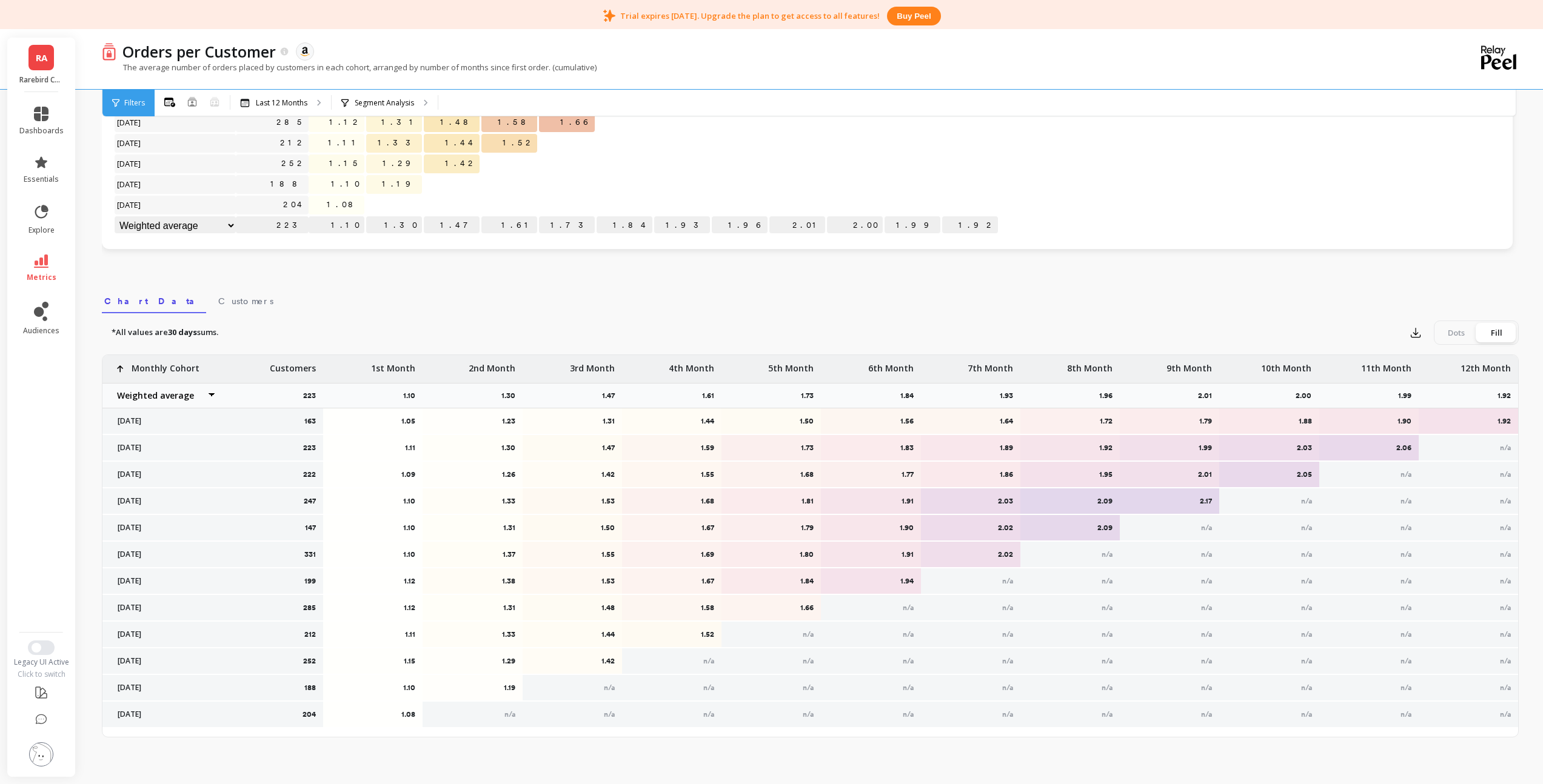
scroll to position [268, 0]
click at [1413, 336] on icon "button" at bounding box center [1415, 331] width 12 height 12
click at [1429, 359] on span "CSV" at bounding box center [1438, 364] width 18 height 12
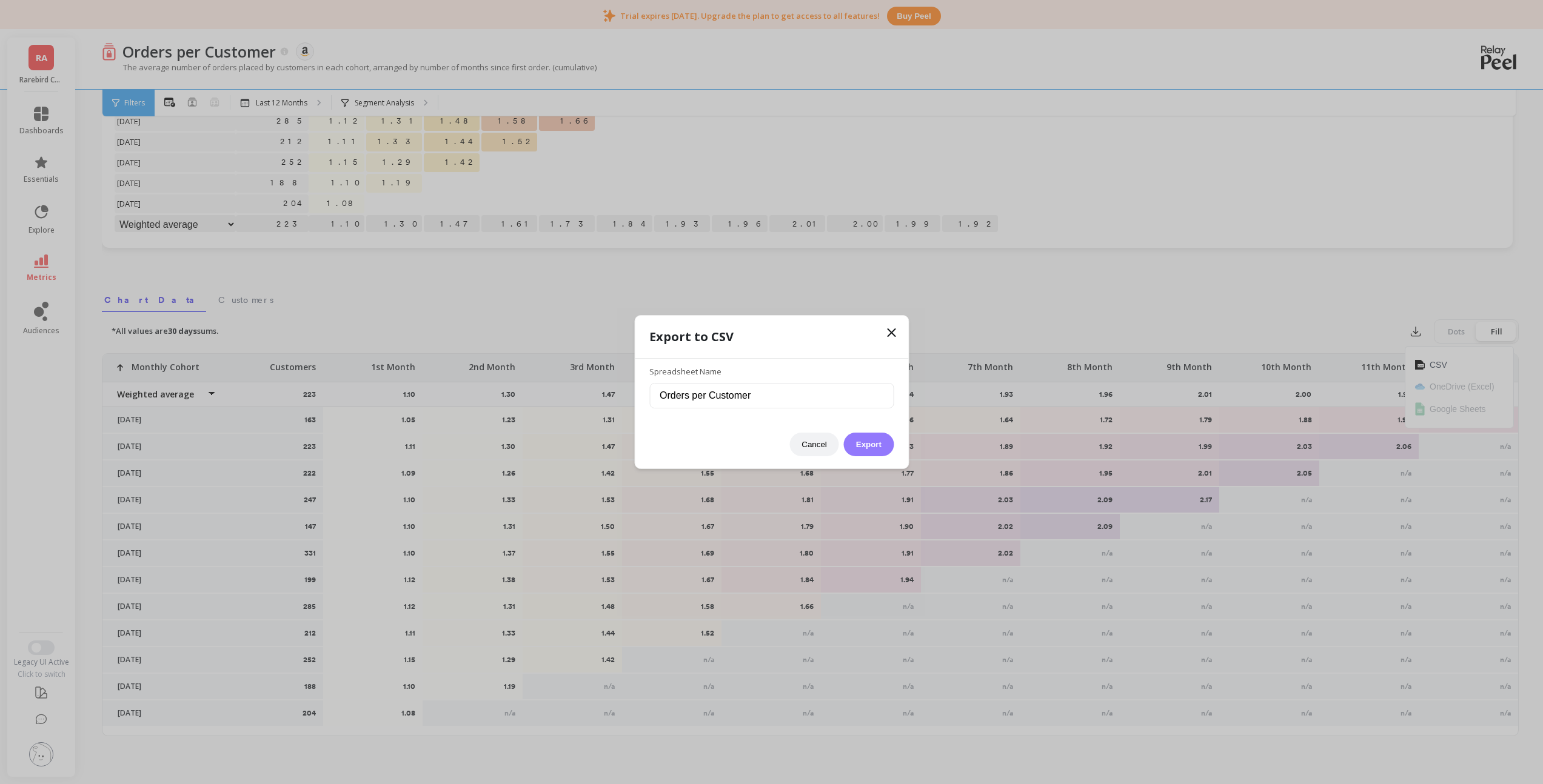
click at [876, 446] on button "Export" at bounding box center [869, 444] width 50 height 23
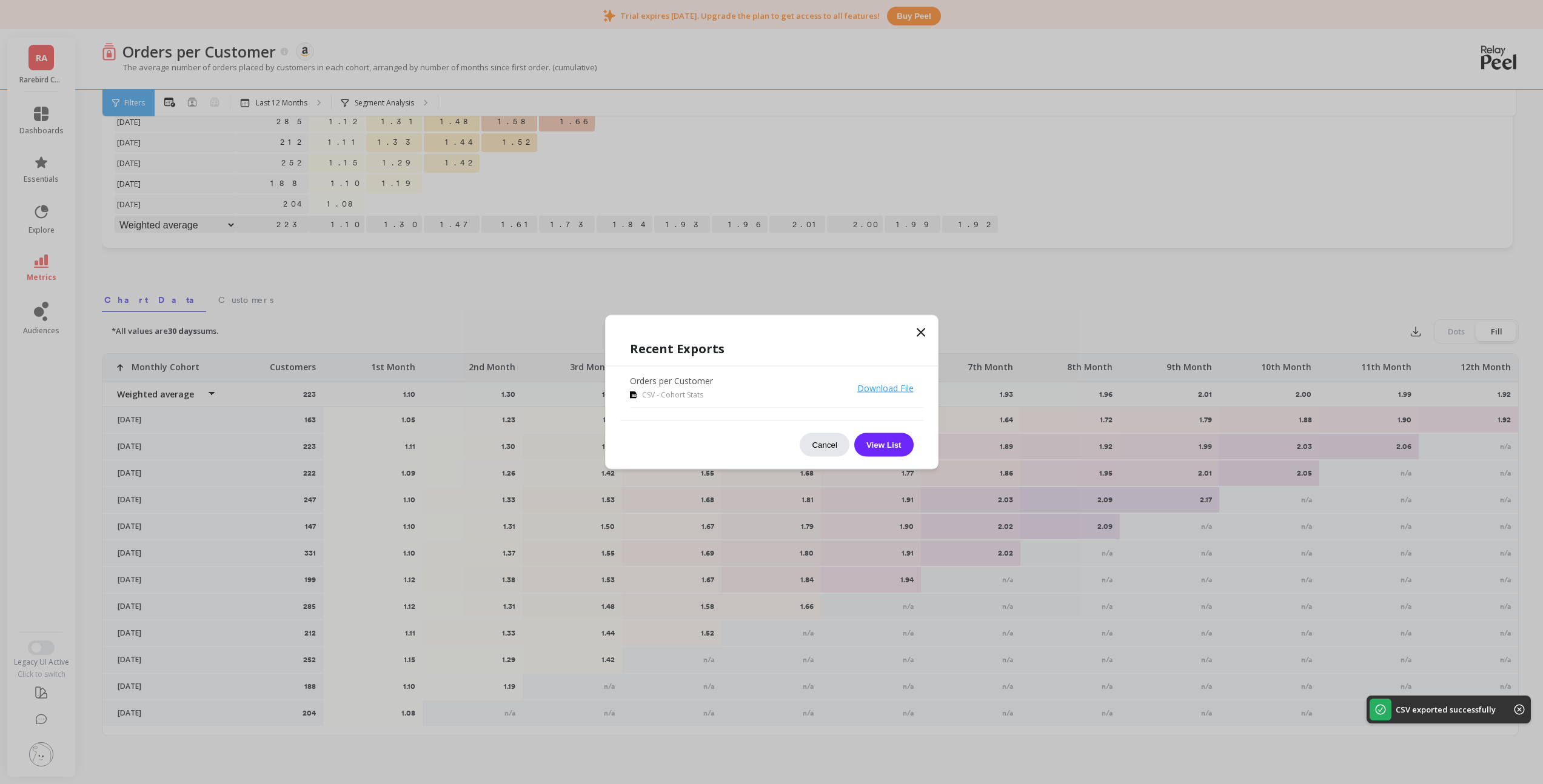
click at [818, 445] on button "Cancel" at bounding box center [824, 445] width 50 height 23
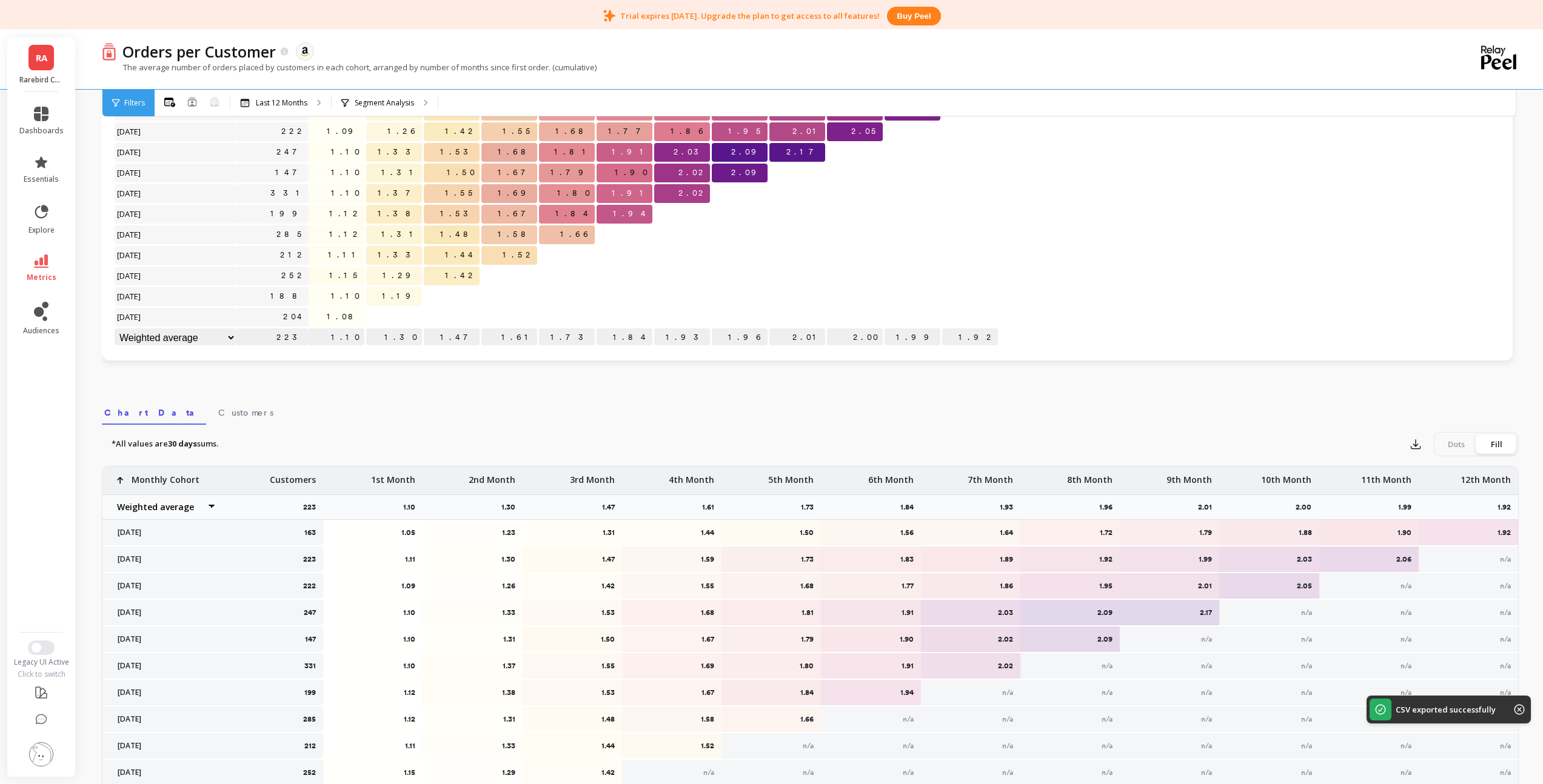
scroll to position [0, 0]
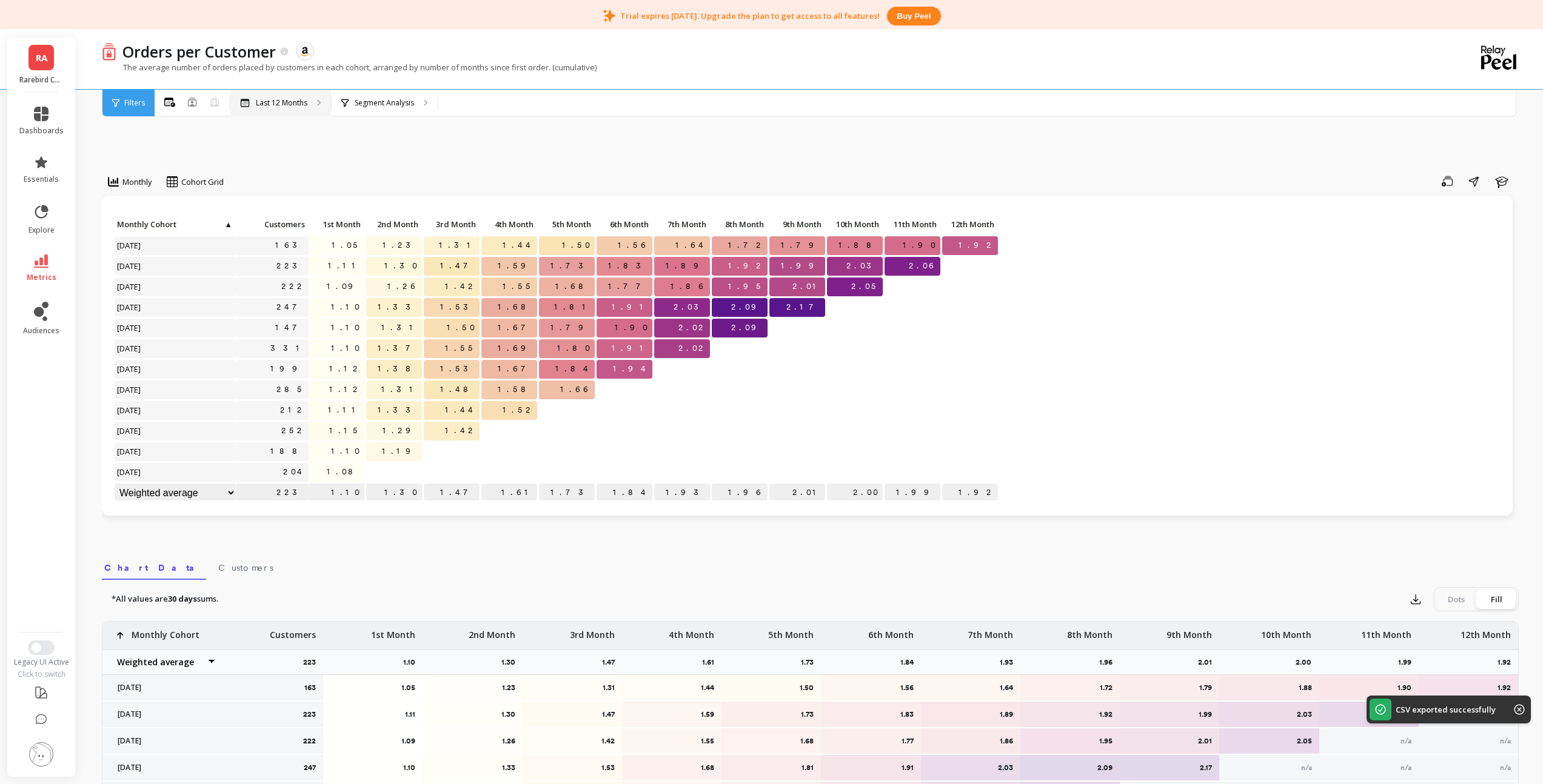
click at [269, 103] on p "Last 12 Months" at bounding box center [281, 103] width 51 height 10
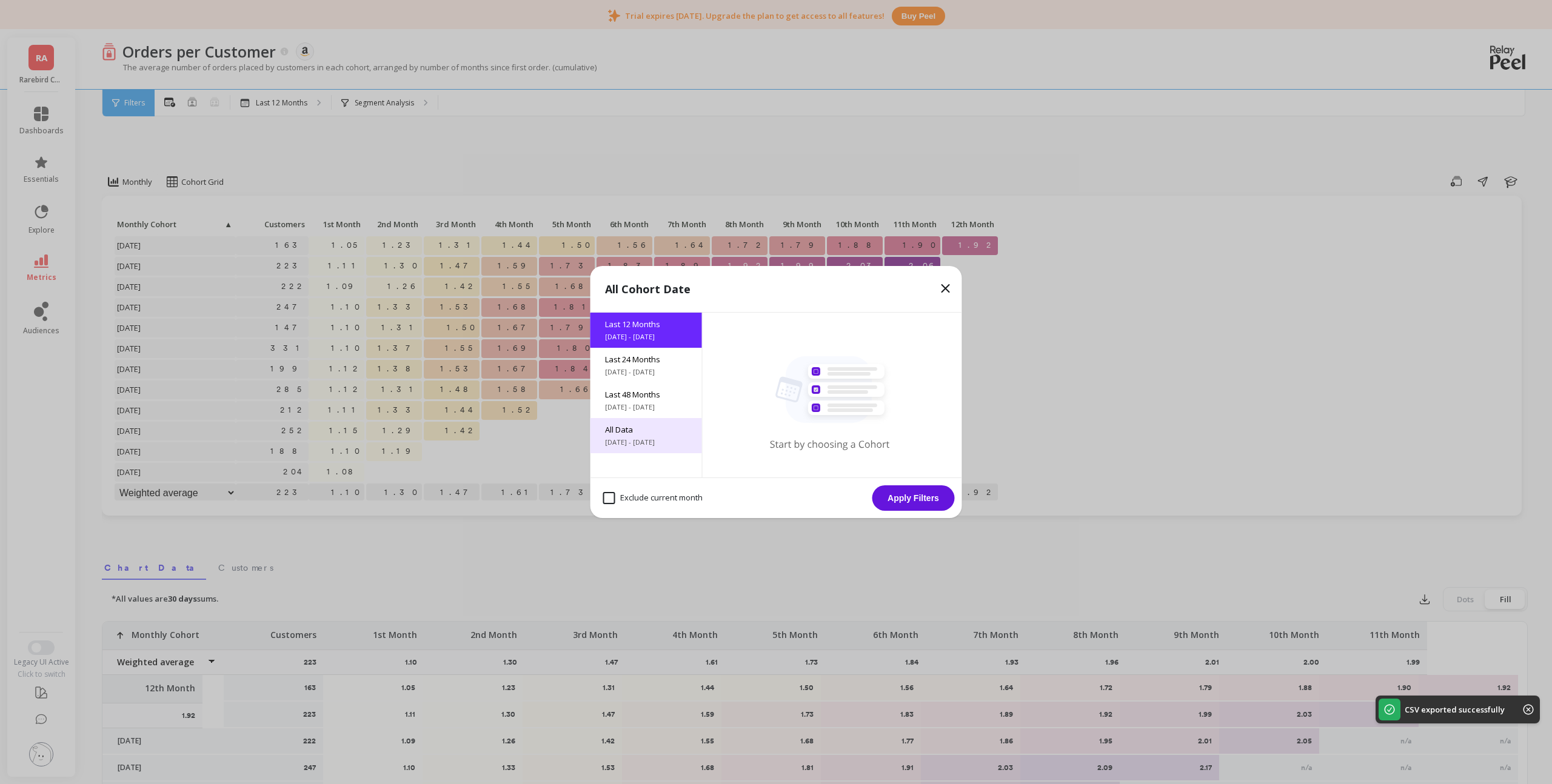
click at [632, 445] on span "[DATE] - [DATE]" at bounding box center [646, 442] width 83 height 10
click at [899, 501] on button "Apply Filters" at bounding box center [914, 498] width 83 height 25
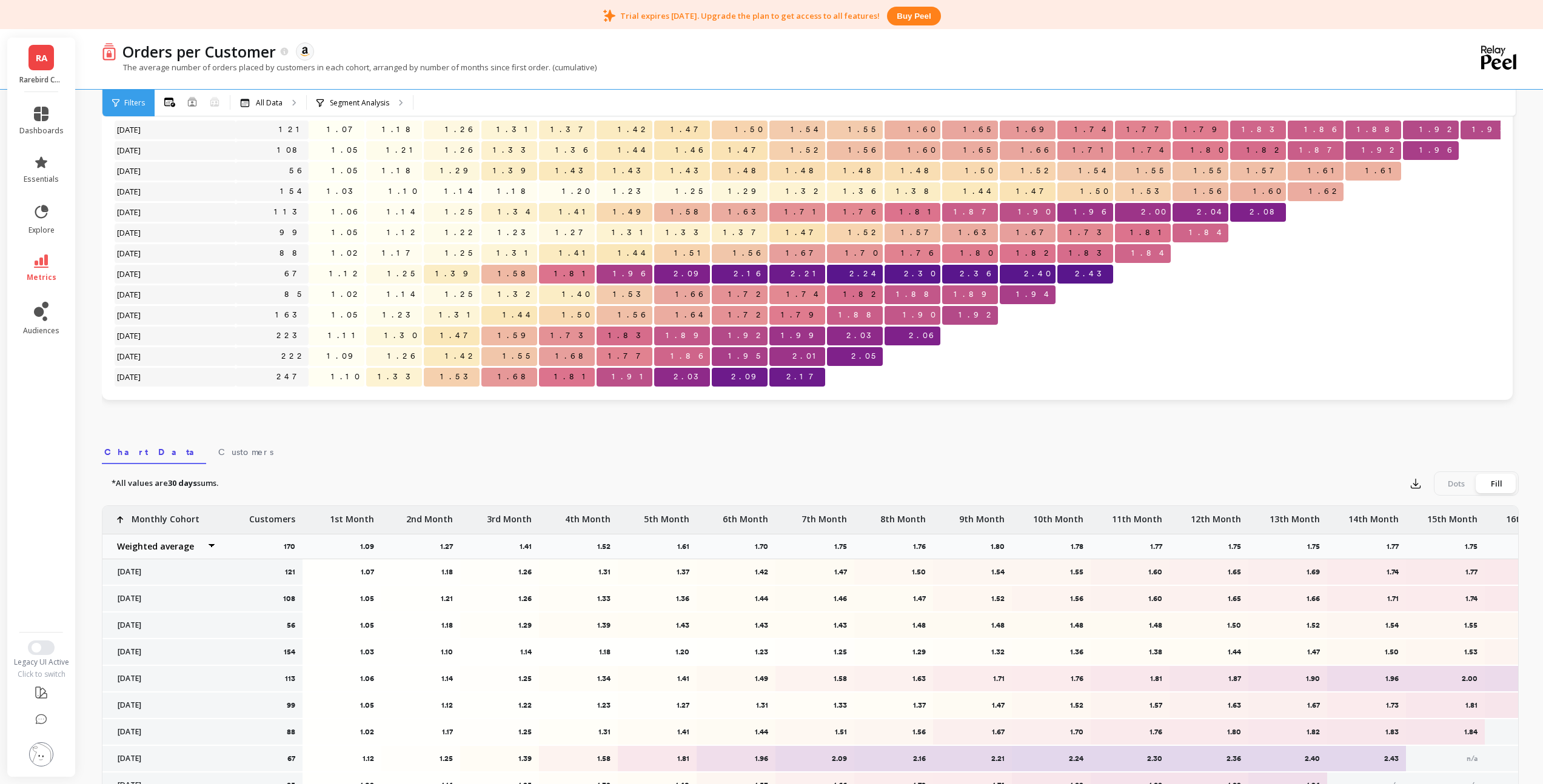
scroll to position [227, 0]
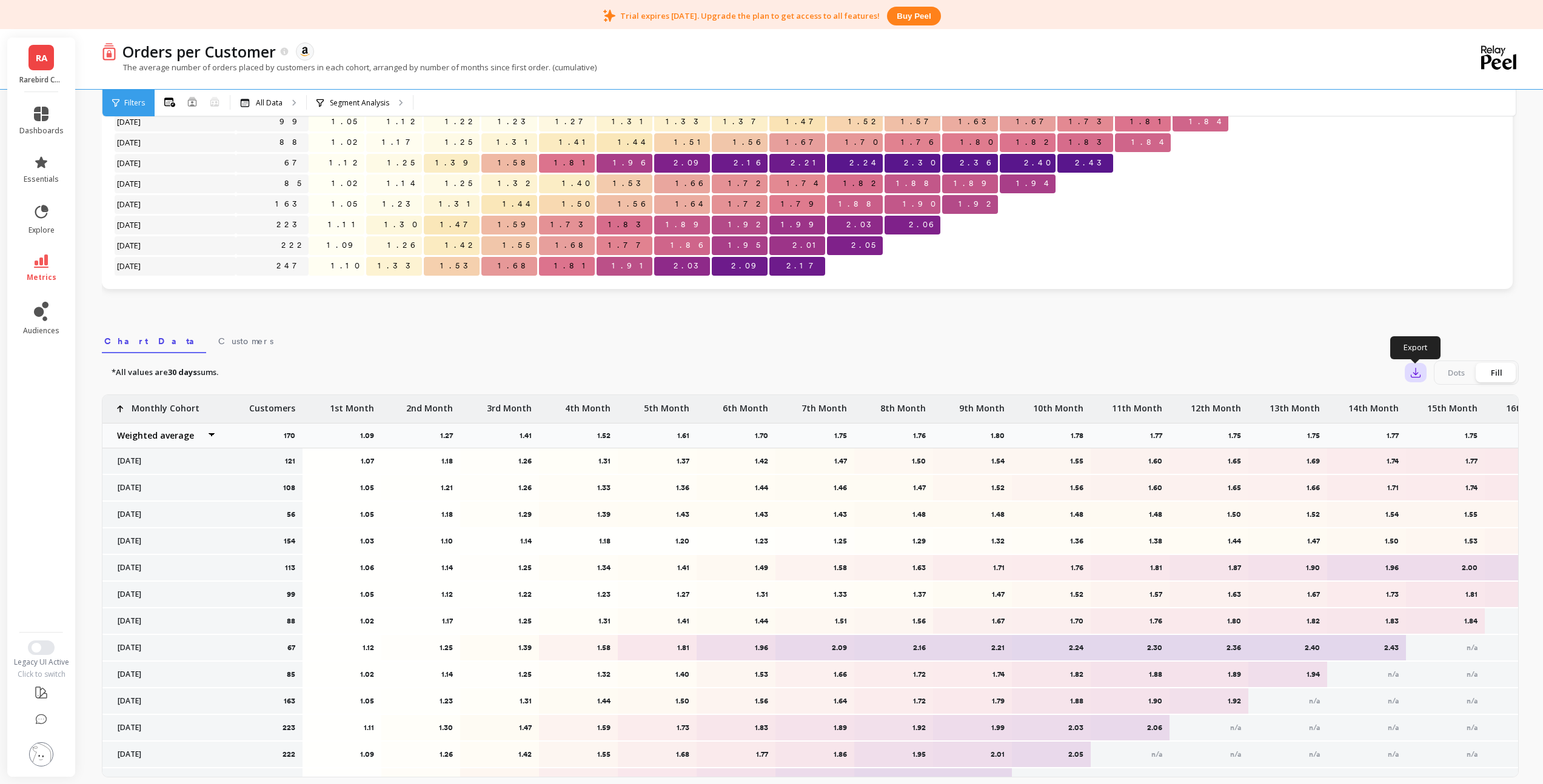
click at [1421, 375] on icon "button" at bounding box center [1415, 373] width 12 height 12
click at [1434, 402] on span "CSV" at bounding box center [1438, 406] width 18 height 12
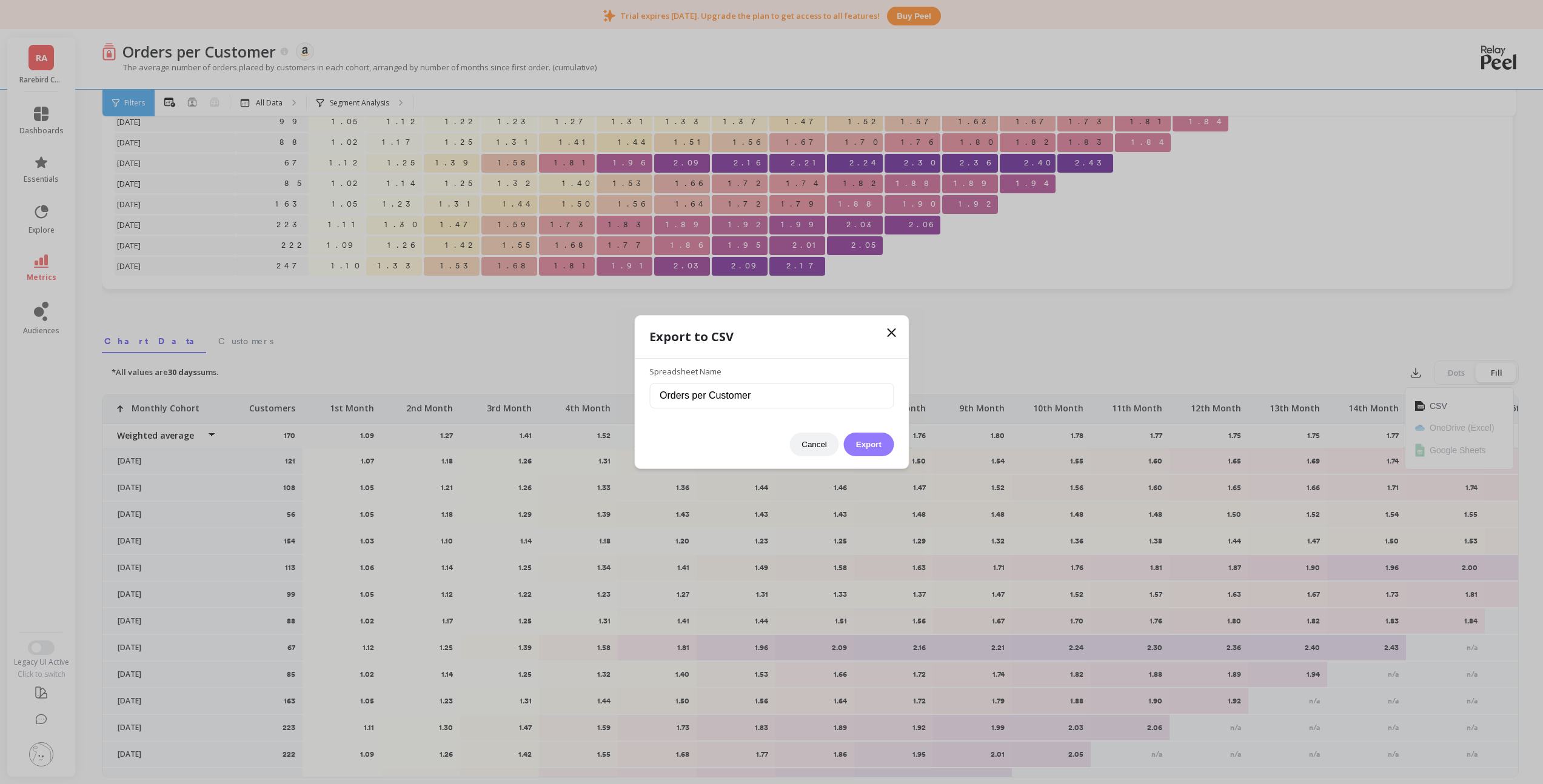
click at [862, 441] on button "Export" at bounding box center [869, 444] width 50 height 23
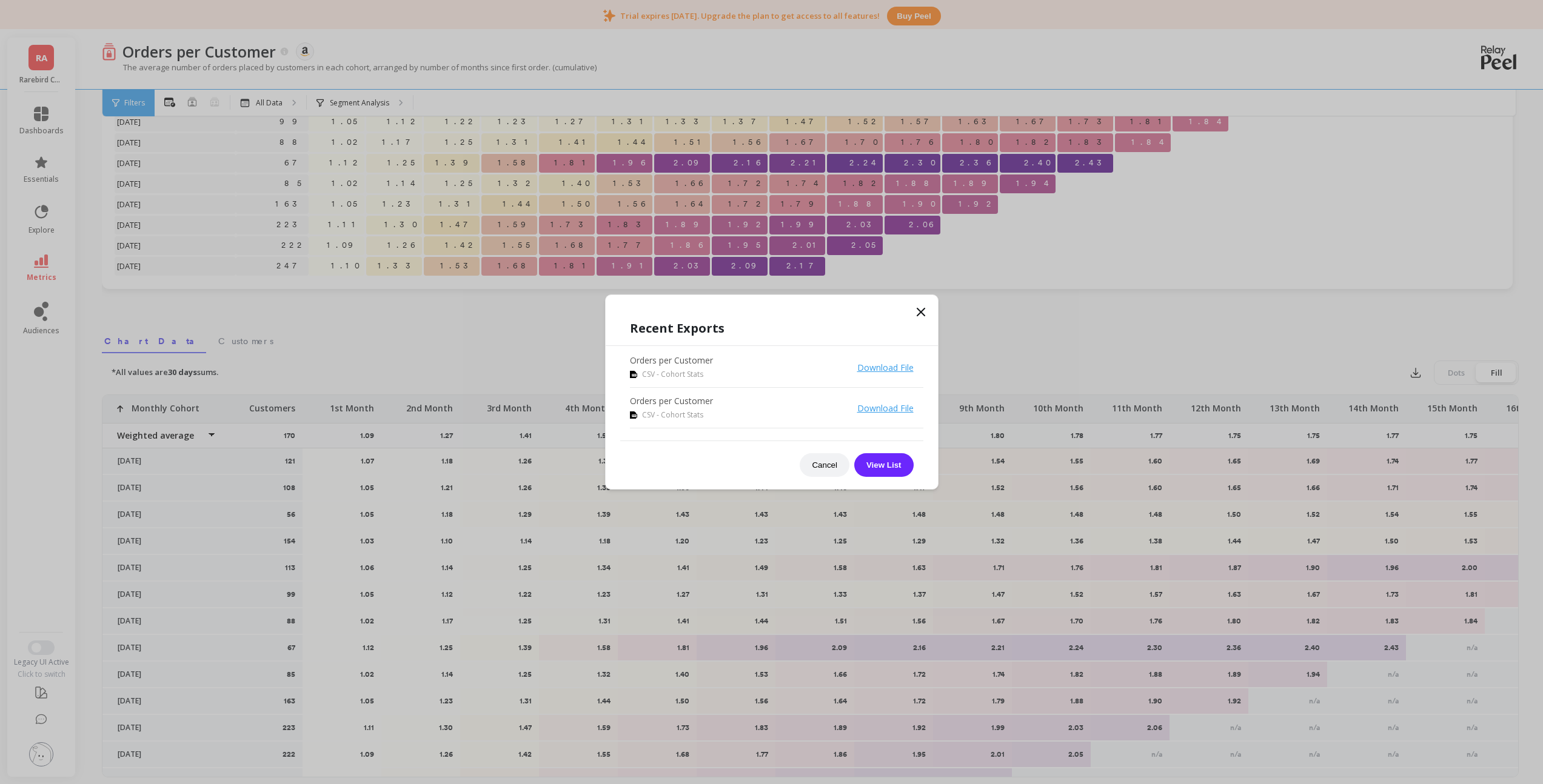
click at [926, 315] on icon at bounding box center [921, 312] width 15 height 15
